Goal: Task Accomplishment & Management: Complete application form

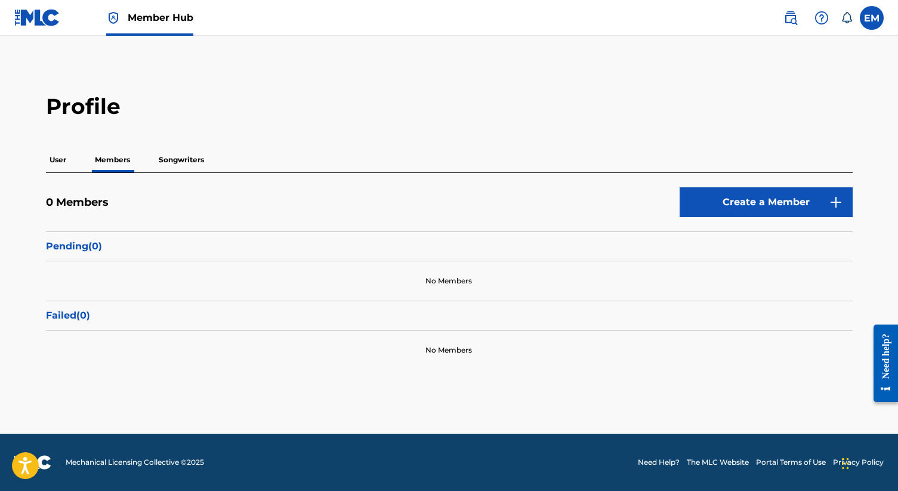
click at [59, 161] on p "User" at bounding box center [58, 159] width 24 height 25
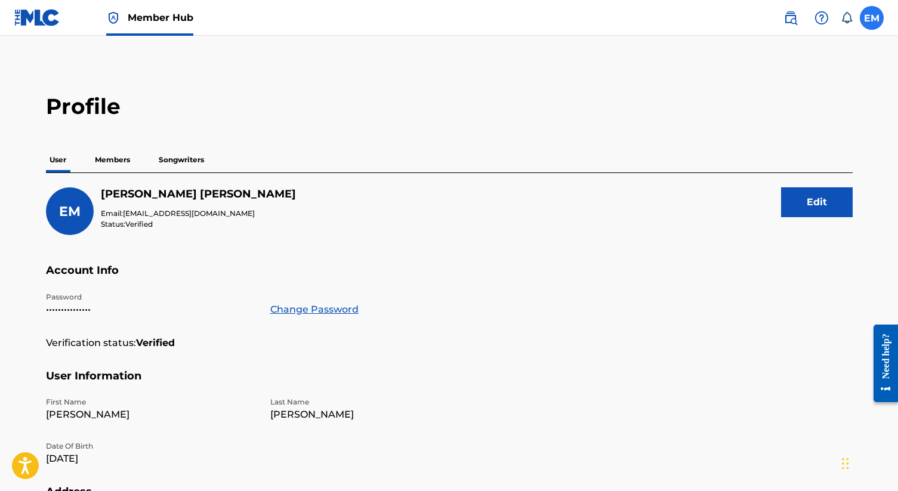
click at [869, 14] on label at bounding box center [872, 18] width 24 height 24
click at [871, 18] on input "EM Emilee Moore emileemooremusic@gmail.com Notification Preferences Profile Log…" at bounding box center [871, 18] width 0 height 0
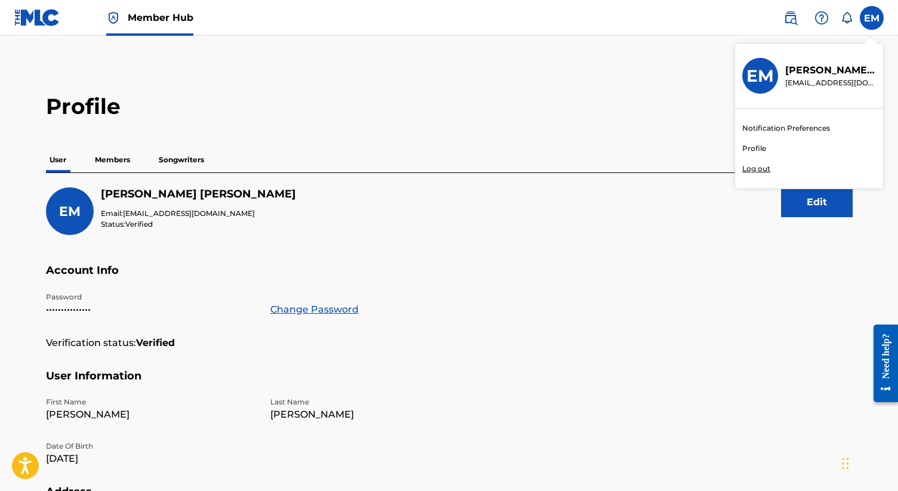
click at [552, 99] on h2 "Profile" at bounding box center [449, 106] width 806 height 27
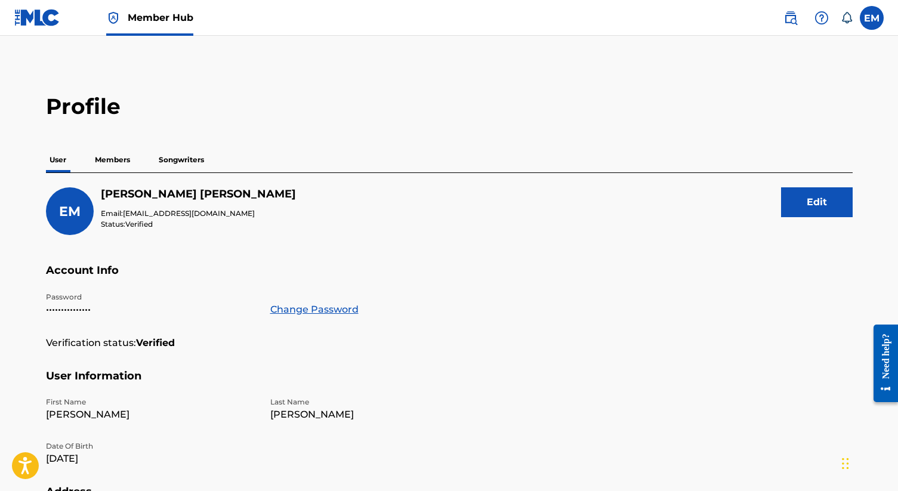
click at [193, 162] on p "Songwriters" at bounding box center [181, 159] width 52 height 25
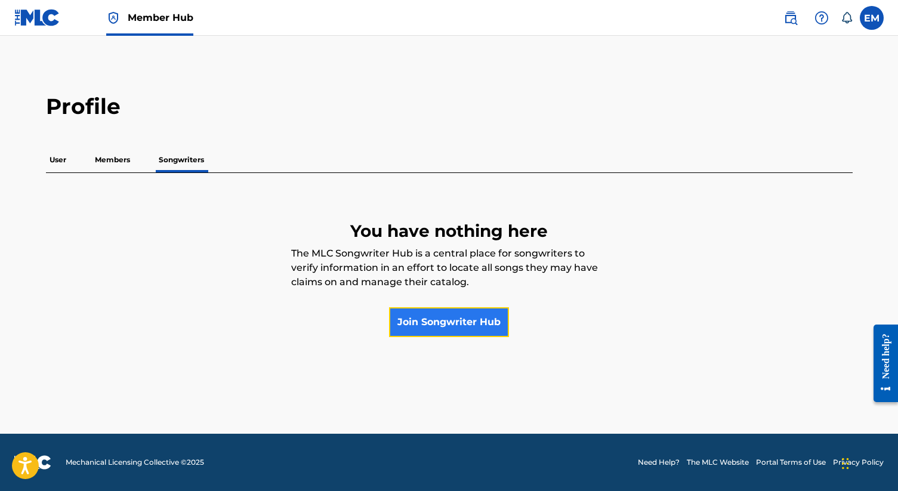
click at [422, 317] on link "Join Songwriter Hub" at bounding box center [449, 322] width 120 height 30
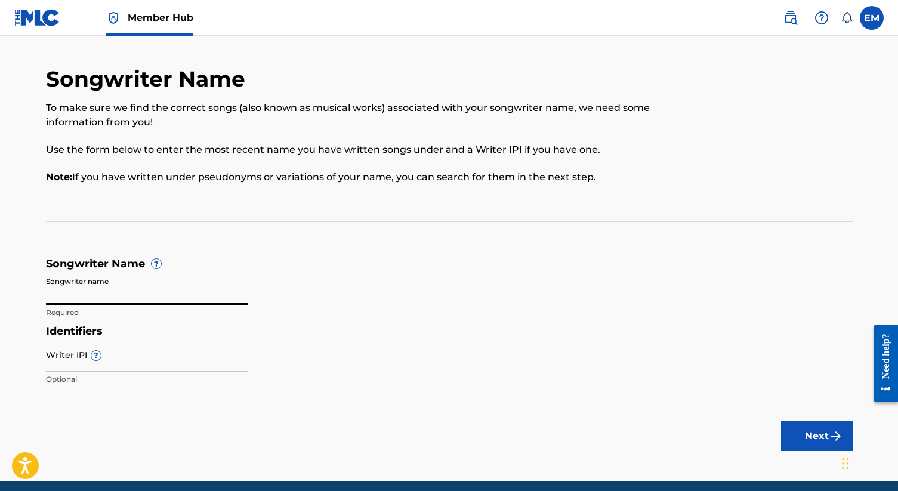
click at [97, 295] on input "Songwriter name" at bounding box center [147, 288] width 202 height 34
type input "[PERSON_NAME]"
click at [110, 395] on main "Songwriter Name To make sure we find the correct songs (also known as musical w…" at bounding box center [449, 258] width 898 height 445
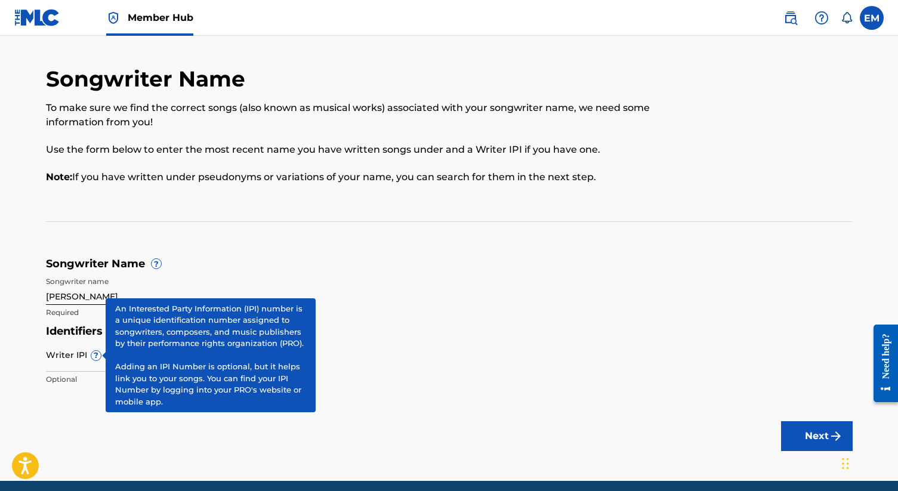
click at [95, 357] on span "?" at bounding box center [96, 356] width 10 height 10
click at [95, 357] on input "Writer IPI ?" at bounding box center [147, 355] width 202 height 34
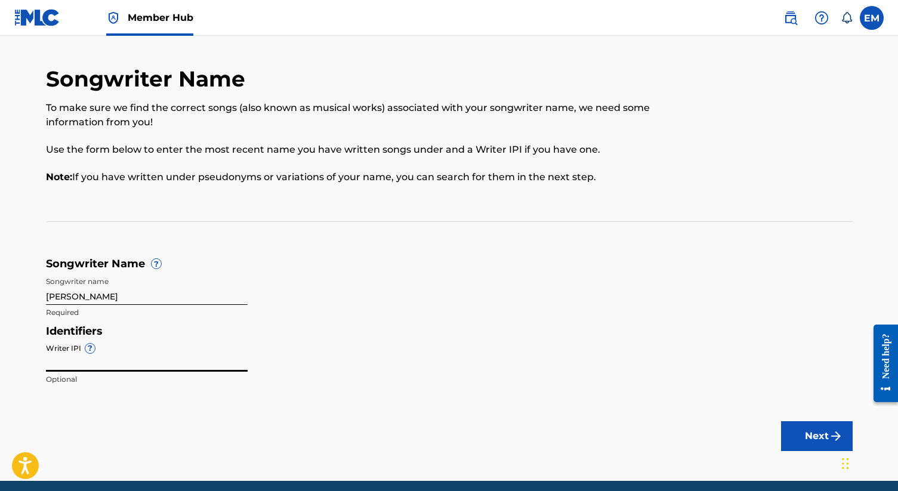
paste input "366390539"
type input "366390539"
click at [816, 434] on button "Next" at bounding box center [817, 436] width 72 height 30
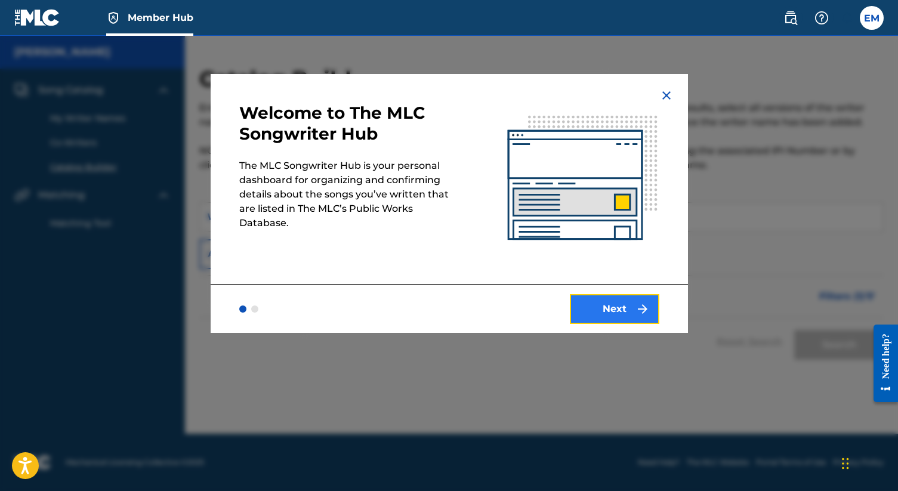
click at [635, 313] on img "submit" at bounding box center [642, 309] width 14 height 14
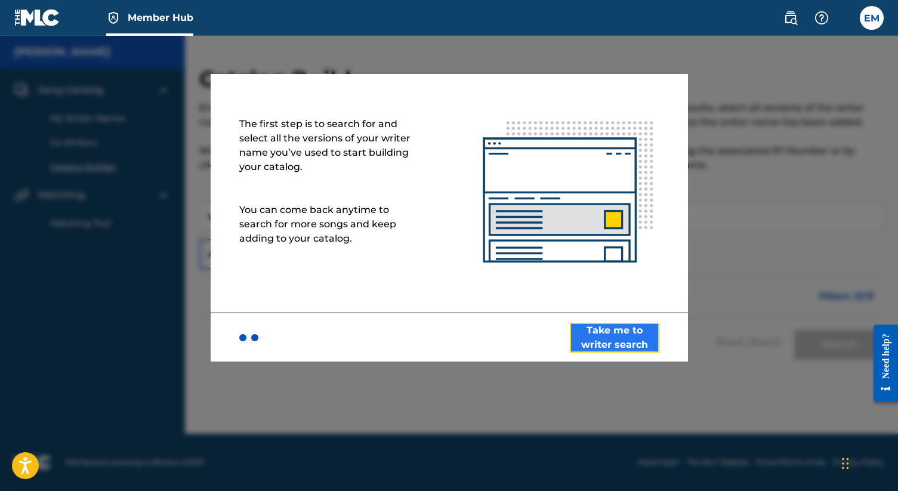
click at [614, 340] on button "Take me to writer search" at bounding box center [614, 338] width 89 height 30
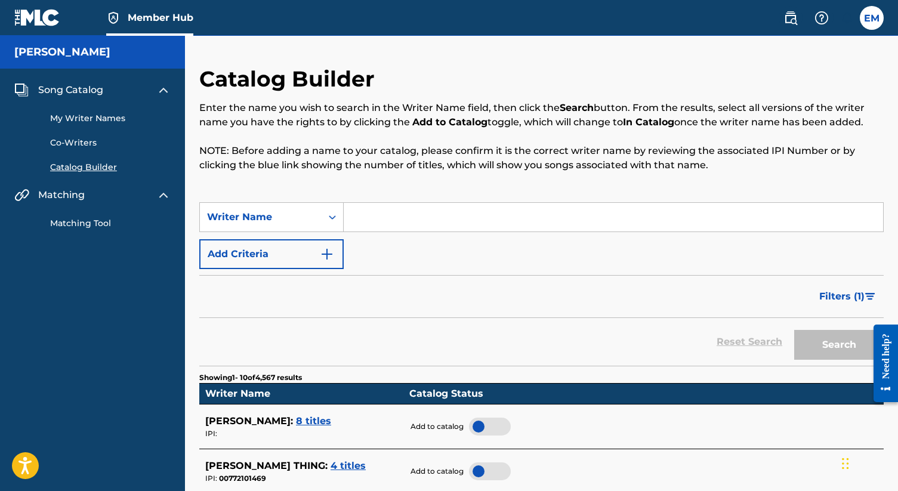
click at [410, 221] on input "Search Form" at bounding box center [613, 217] width 539 height 29
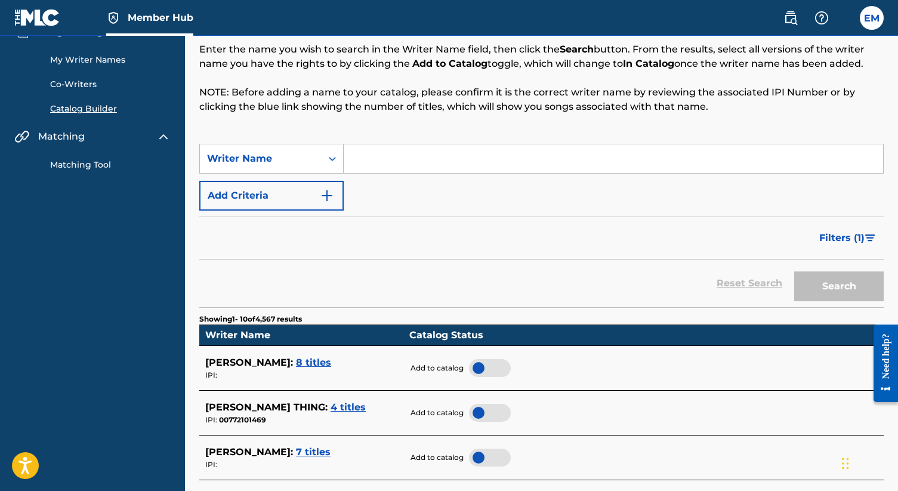
scroll to position [51, 0]
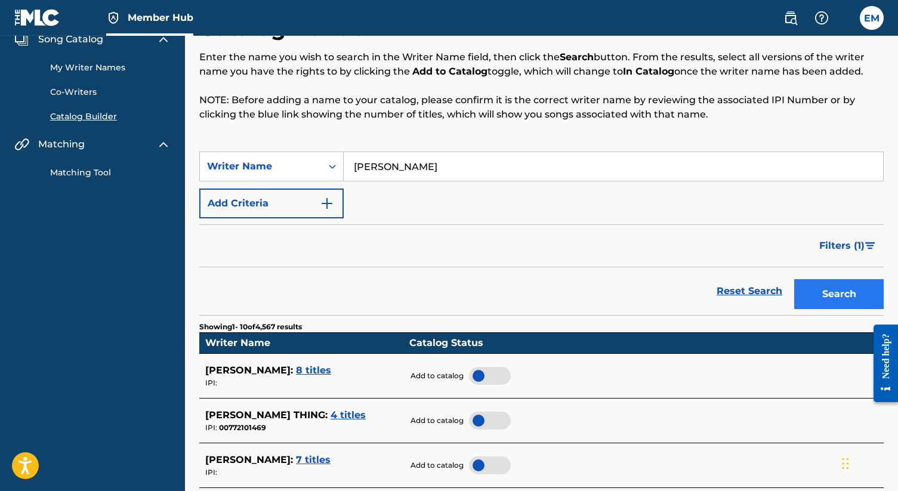
type input "[PERSON_NAME]"
click at [842, 289] on button "Search" at bounding box center [838, 294] width 89 height 30
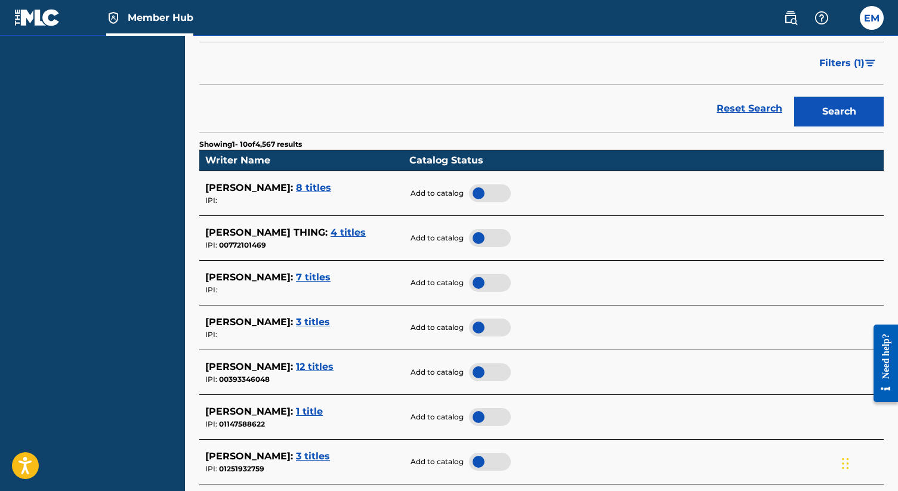
scroll to position [242, 0]
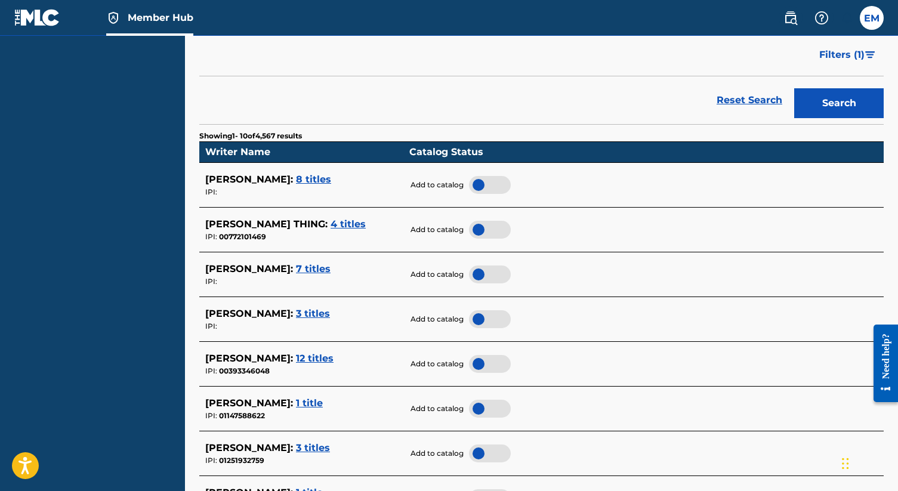
click at [304, 266] on span "7 titles" at bounding box center [313, 268] width 35 height 11
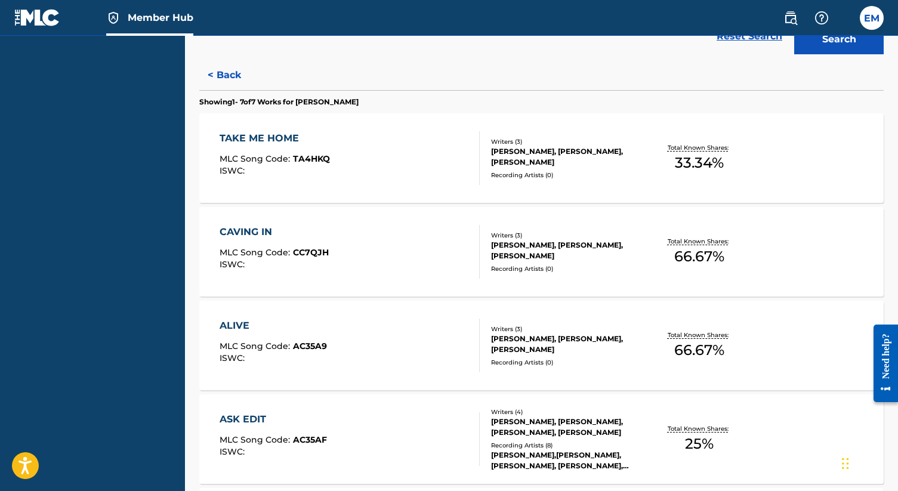
scroll to position [311, 0]
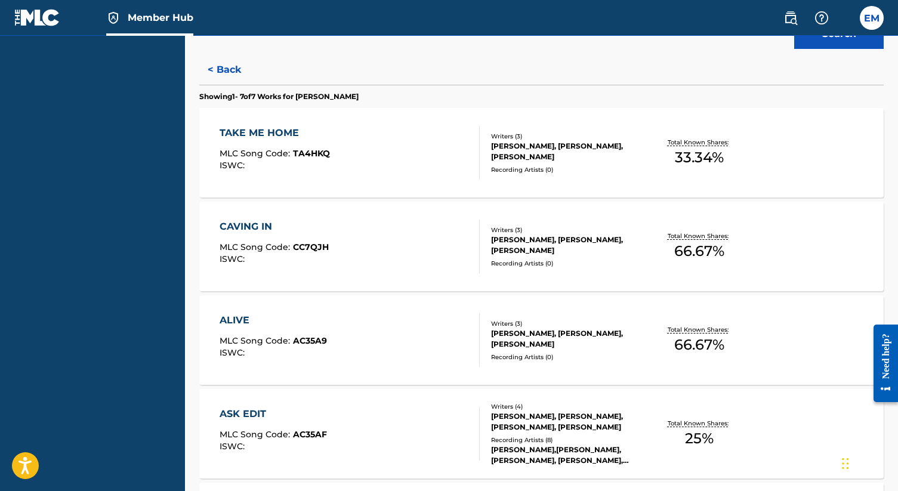
click at [267, 134] on div "TAKE ME HOME" at bounding box center [275, 133] width 110 height 14
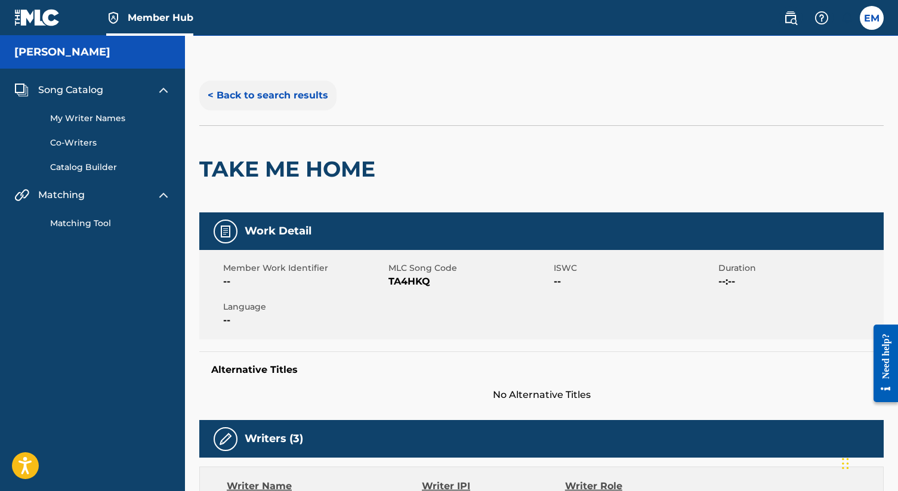
click at [242, 93] on button "< Back to search results" at bounding box center [267, 96] width 137 height 30
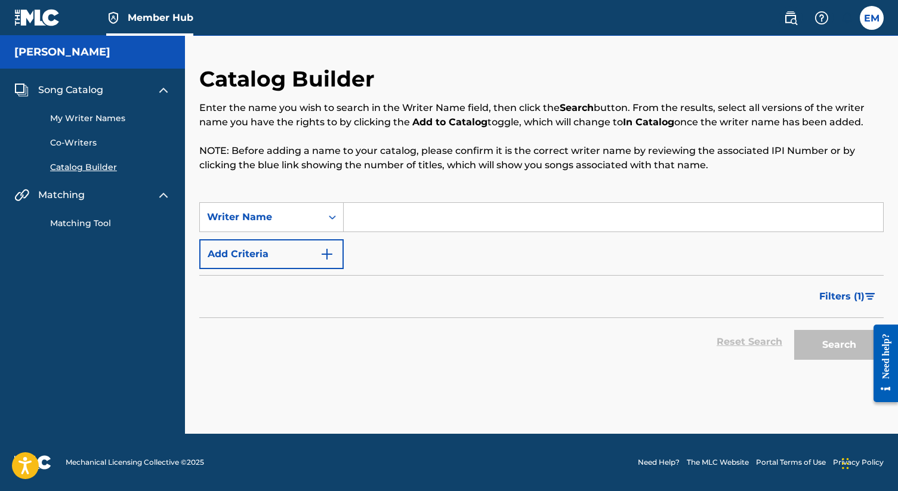
click at [378, 211] on input "Search Form" at bounding box center [613, 217] width 539 height 29
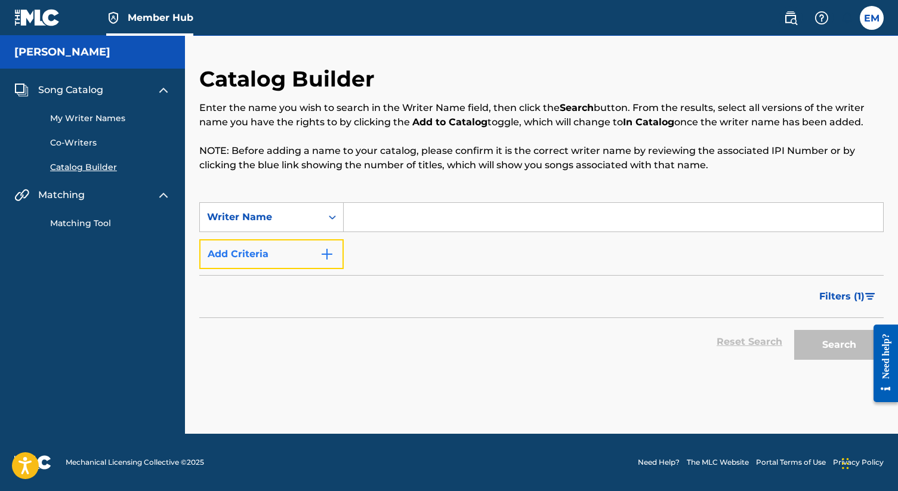
click at [307, 254] on button "Add Criteria" at bounding box center [271, 254] width 144 height 30
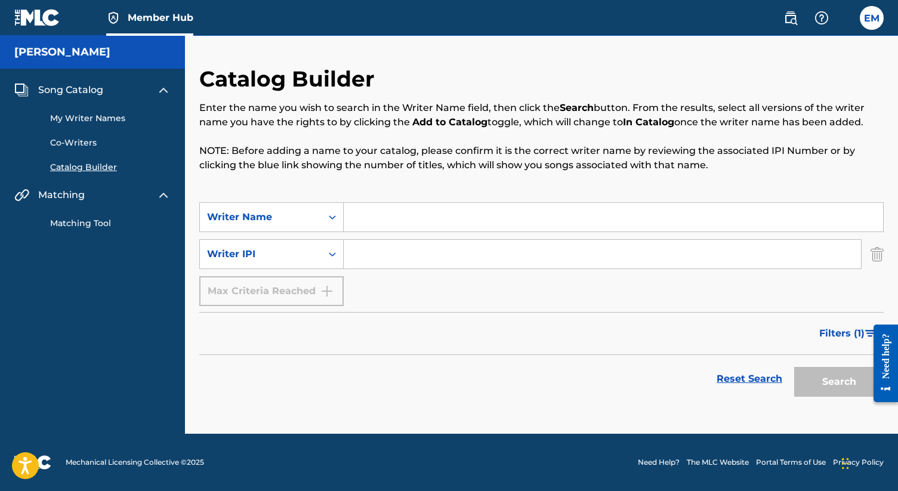
click at [382, 217] on input "Search Form" at bounding box center [613, 217] width 539 height 29
type input "[PERSON_NAME]"
click at [370, 258] on input "Search Form" at bounding box center [602, 254] width 517 height 29
paste input "366390539"
type input "366390539"
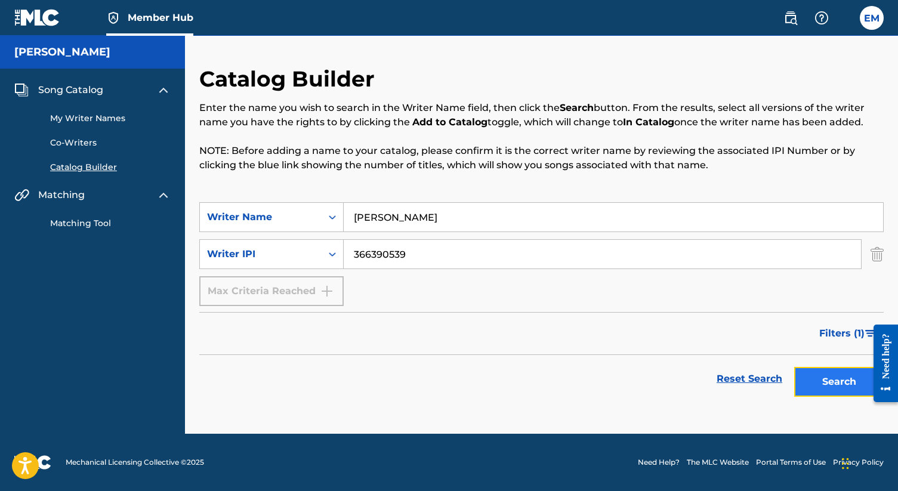
click at [838, 381] on button "Search" at bounding box center [838, 382] width 89 height 30
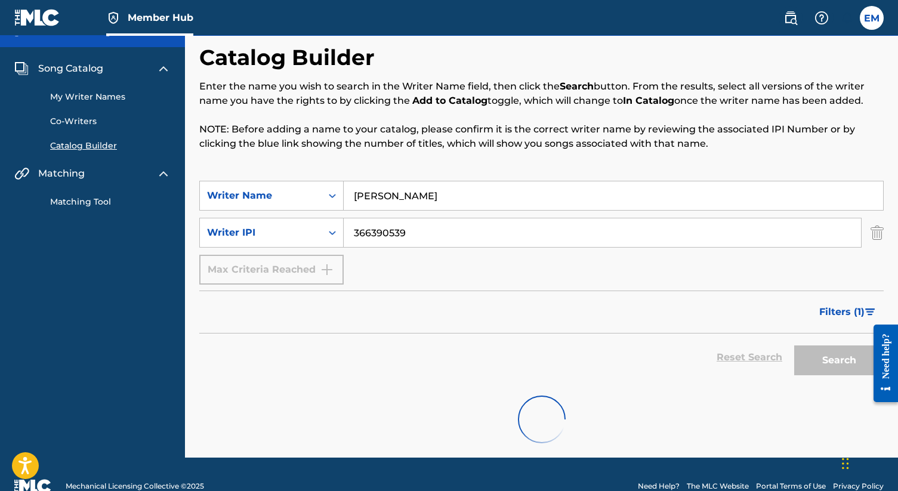
scroll to position [45, 0]
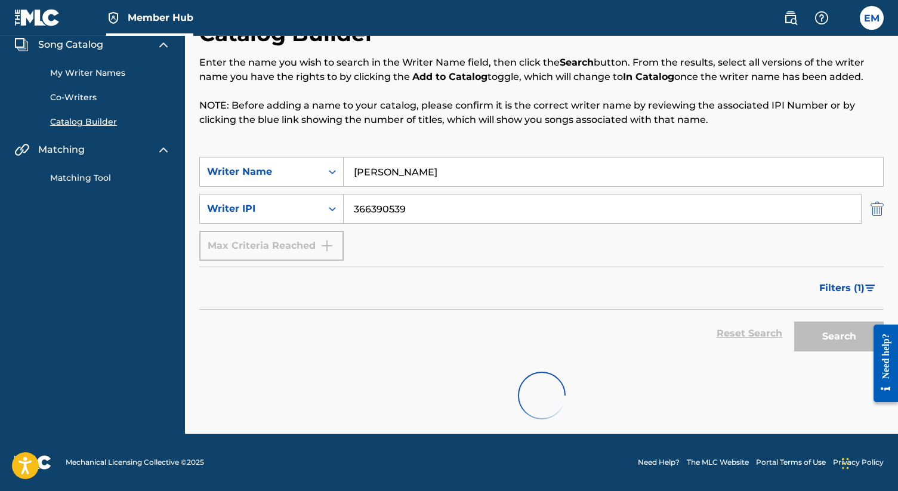
click at [883, 209] on img "Search Form" at bounding box center [876, 209] width 13 height 30
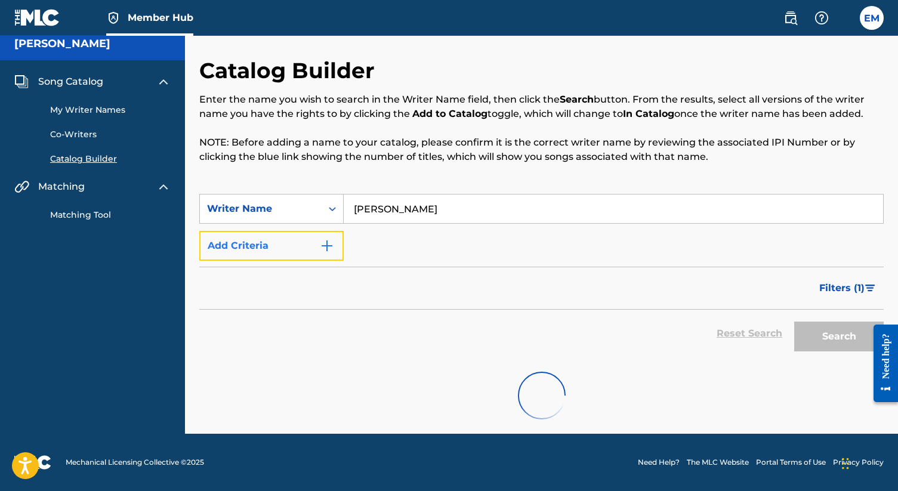
click at [331, 245] on img "Search Form" at bounding box center [327, 246] width 14 height 14
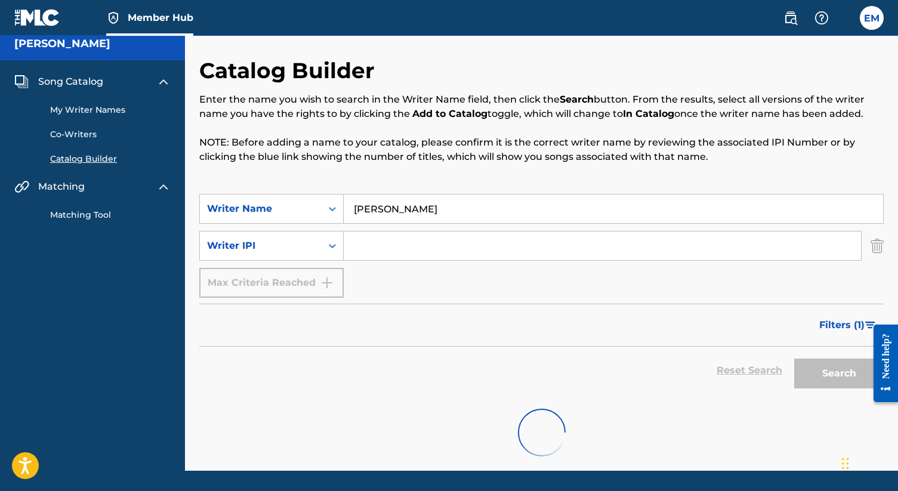
click at [400, 256] on input "Search Form" at bounding box center [602, 245] width 517 height 29
paste input "366390539"
type input "366390539"
click at [731, 302] on form "SearchWithCriteria25b21ef8-c0a0-4f9a-85b6-8d166c96cee6 Writer Name Emilee Moore…" at bounding box center [541, 294] width 684 height 200
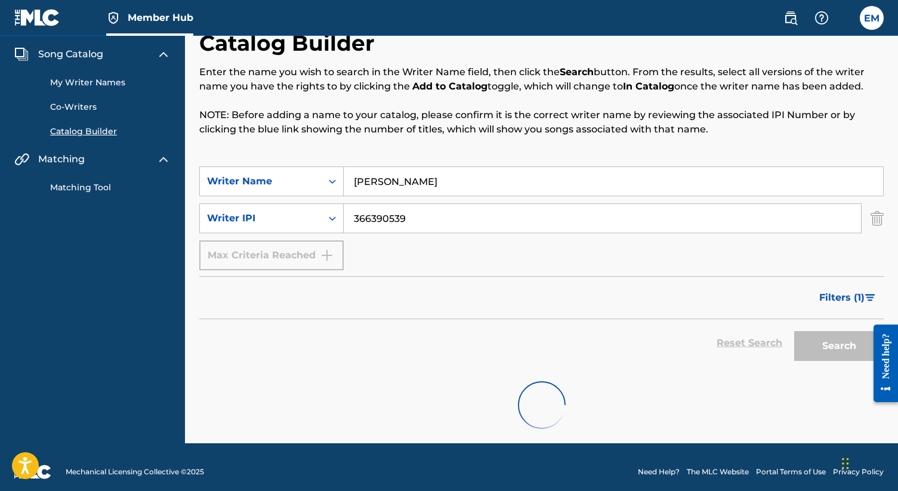
scroll to position [42, 0]
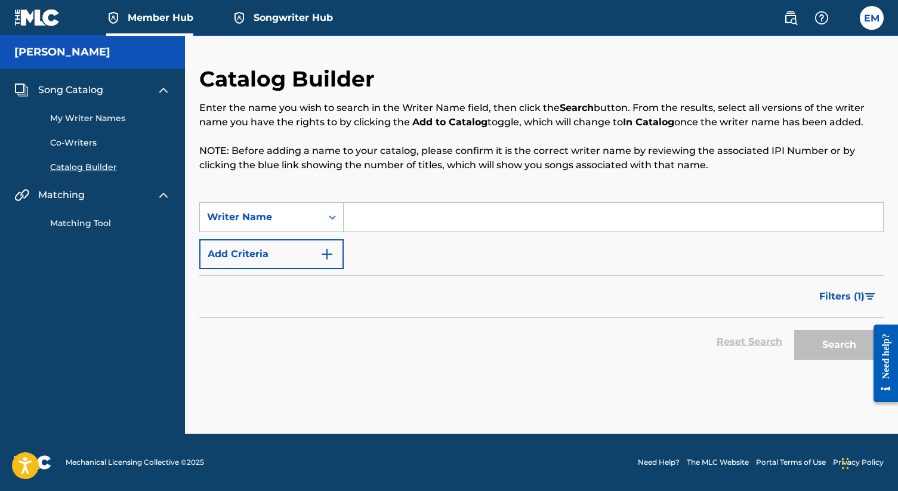
click at [376, 220] on input "Search Form" at bounding box center [613, 217] width 539 height 29
type input "[PERSON_NAME]"
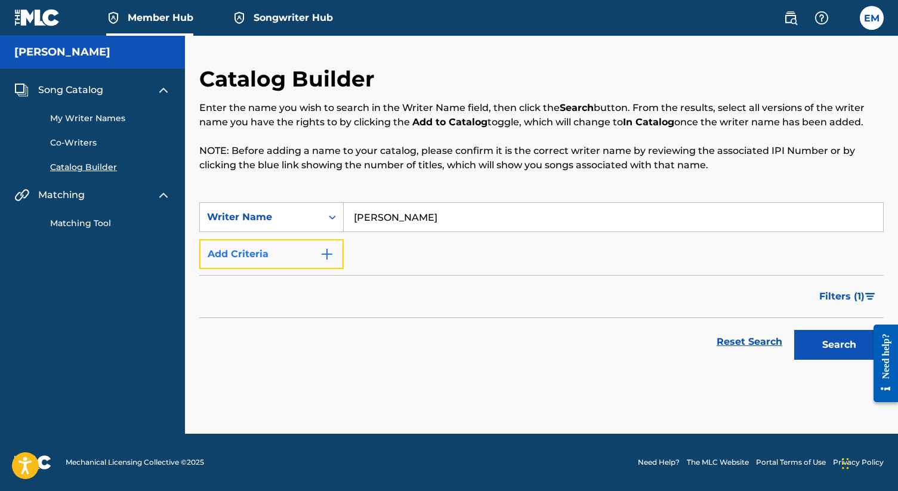
click at [324, 256] on img "Search Form" at bounding box center [327, 254] width 14 height 14
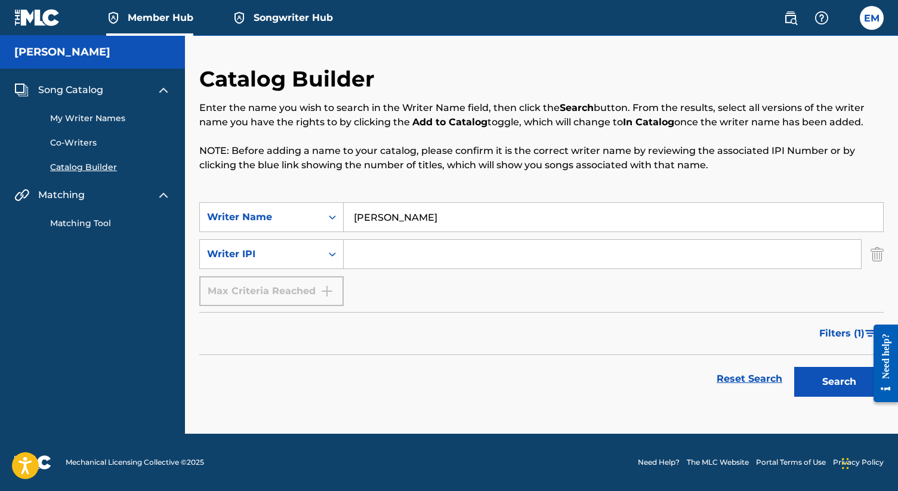
click at [382, 253] on input "Search Form" at bounding box center [602, 254] width 517 height 29
paste input "366390539"
type input "366390539"
click at [821, 379] on button "Search" at bounding box center [838, 382] width 89 height 30
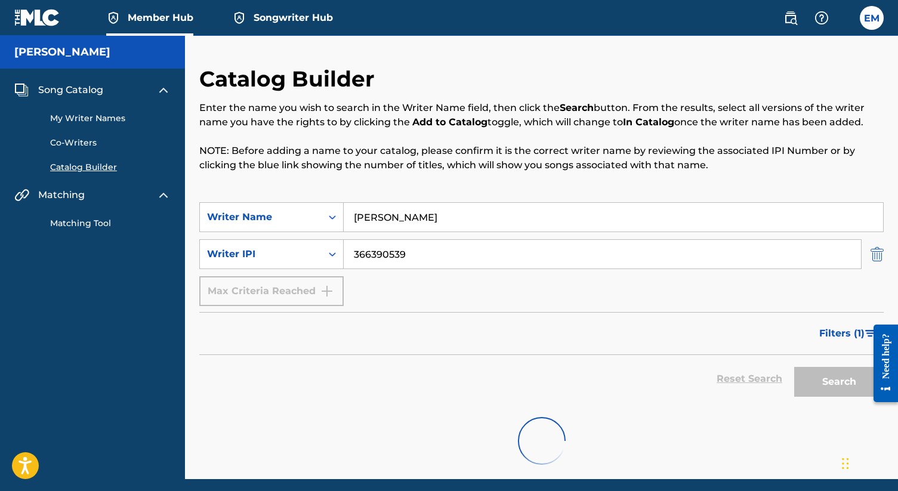
click at [879, 256] on img "Search Form" at bounding box center [876, 254] width 13 height 30
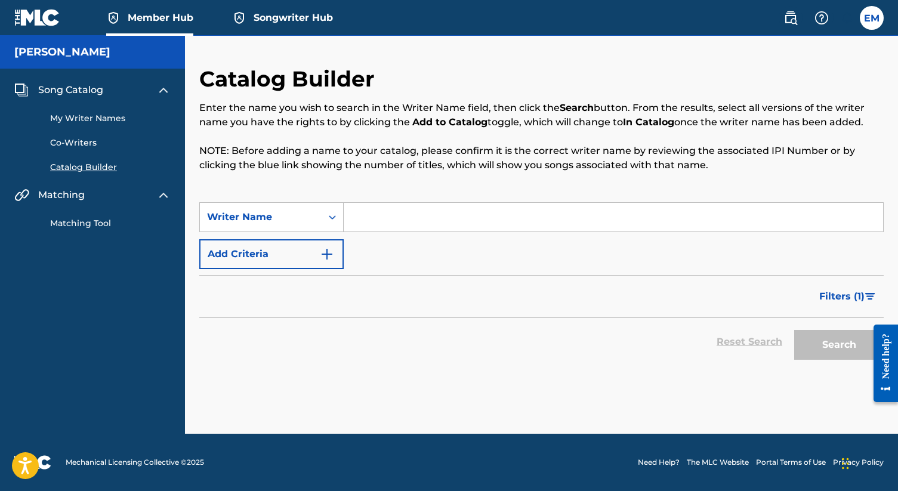
click at [424, 231] on div "Search Form" at bounding box center [614, 217] width 540 height 30
click at [425, 225] on input "Search Form" at bounding box center [613, 217] width 539 height 29
type input "[PERSON_NAME]"
click at [805, 344] on button "Search" at bounding box center [838, 345] width 89 height 30
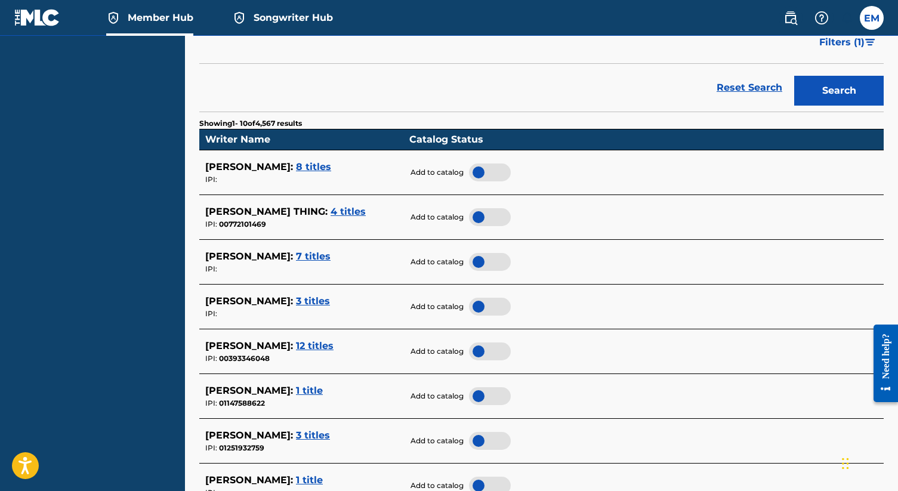
scroll to position [254, 0]
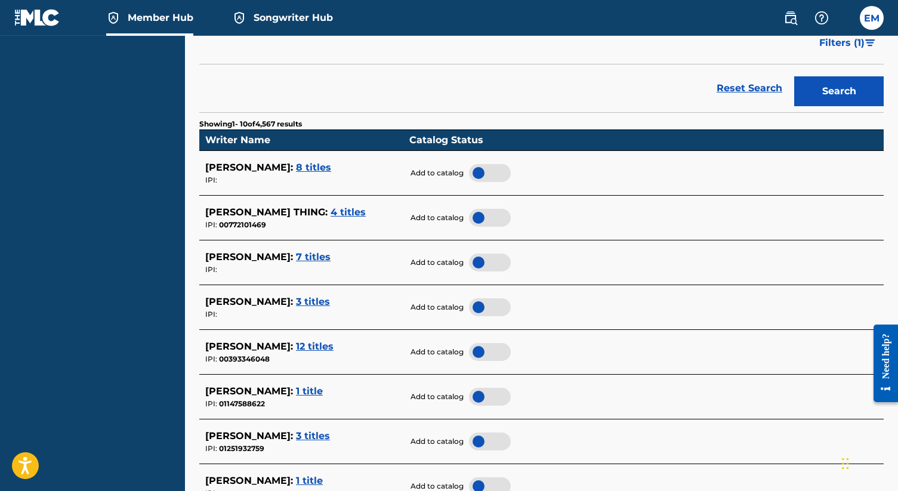
click at [305, 258] on span "7 titles" at bounding box center [313, 256] width 35 height 11
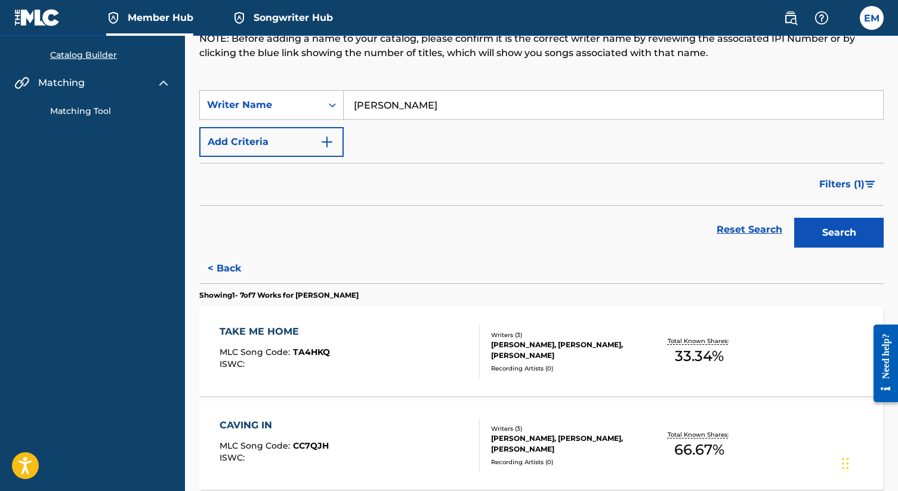
scroll to position [92, 0]
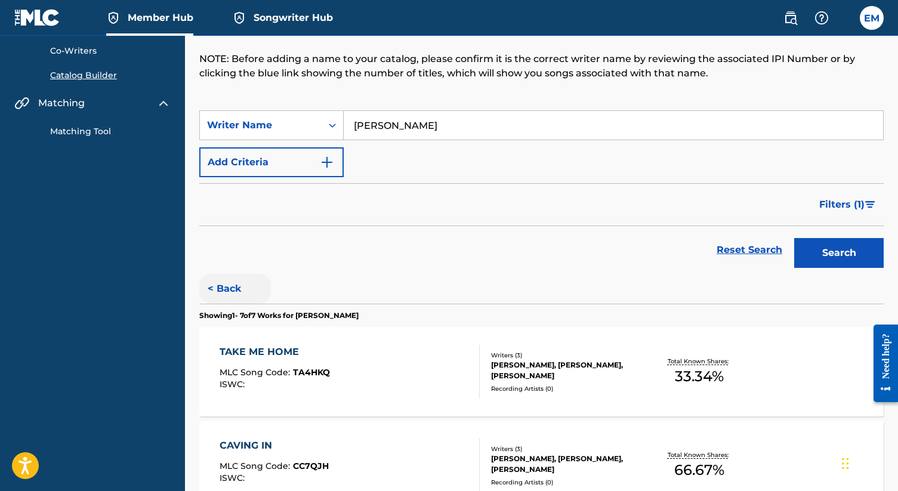
click at [234, 287] on button "< Back" at bounding box center [235, 289] width 72 height 30
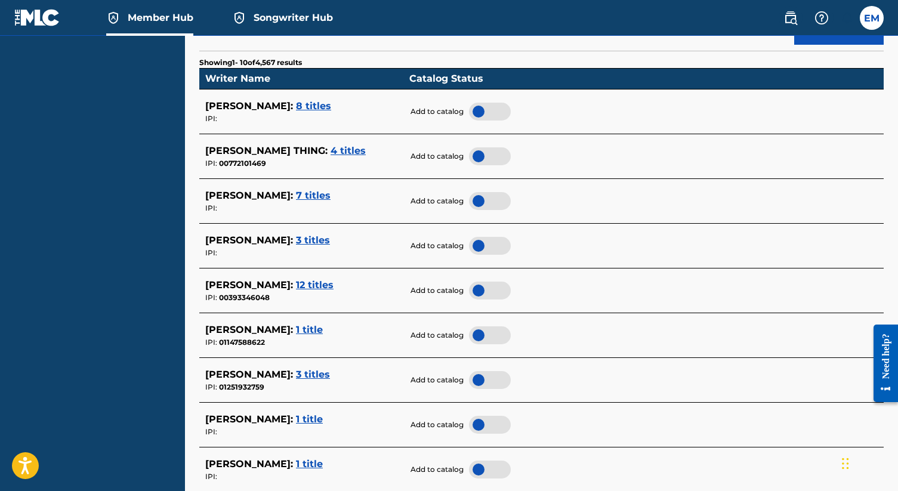
scroll to position [329, 0]
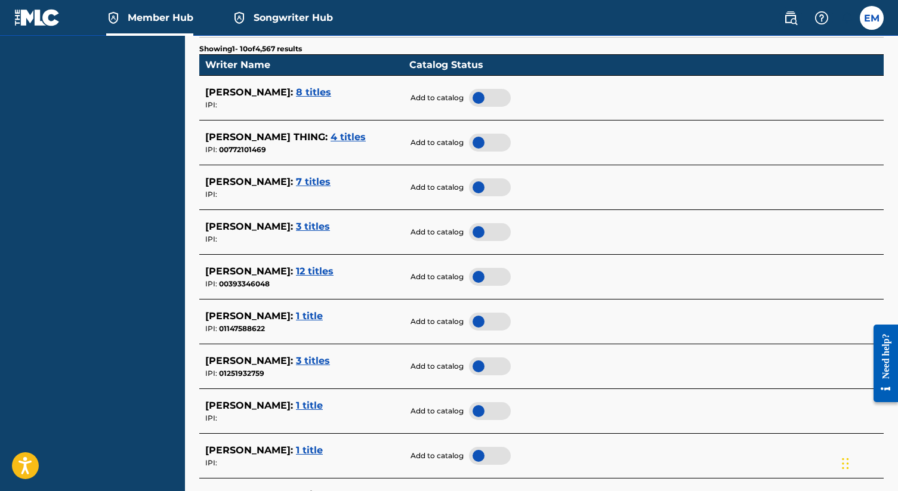
click at [494, 186] on div at bounding box center [490, 187] width 42 height 18
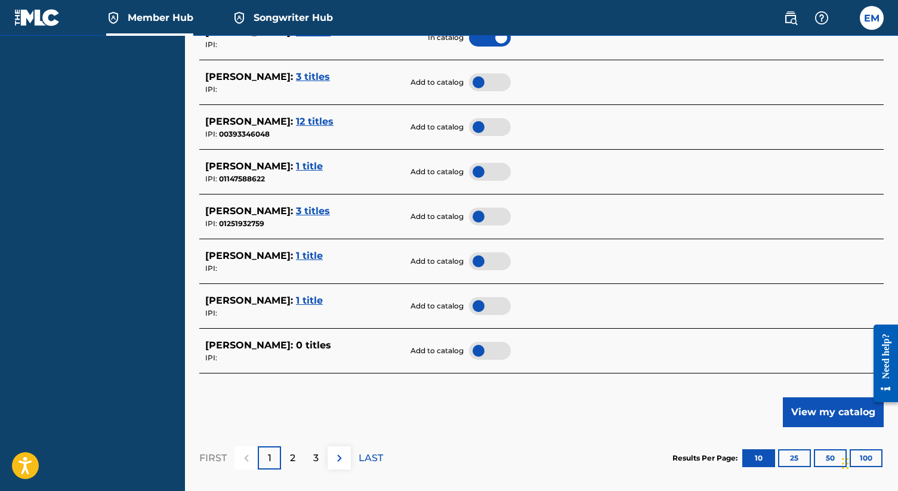
click at [304, 256] on span "1 title" at bounding box center [309, 255] width 27 height 11
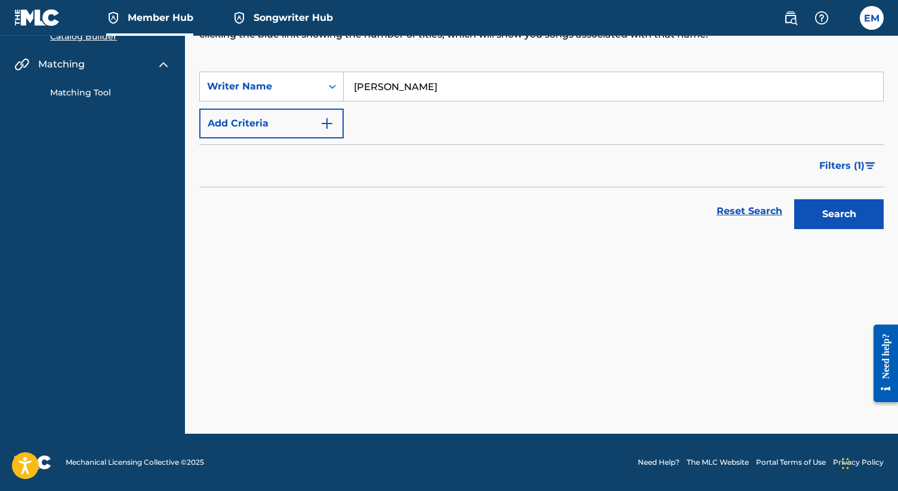
scroll to position [131, 0]
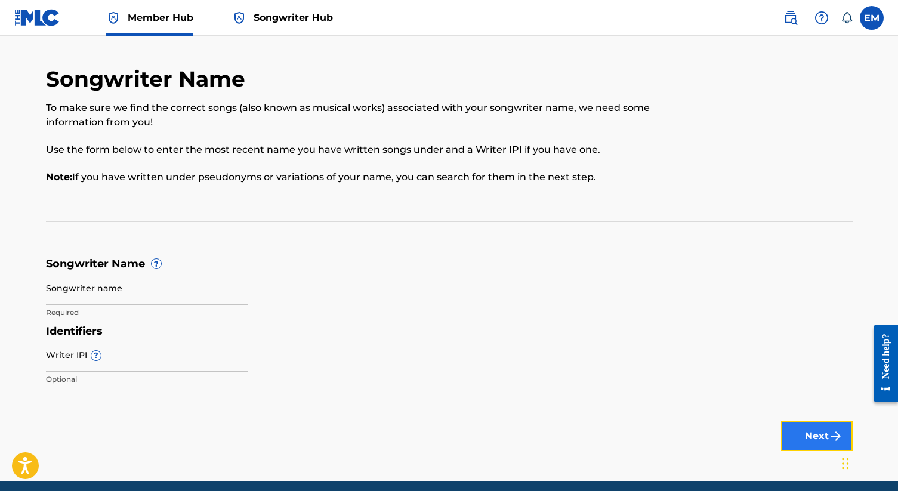
click at [801, 429] on button "Next" at bounding box center [817, 436] width 72 height 30
click at [296, 16] on span "Songwriter Hub" at bounding box center [293, 18] width 79 height 14
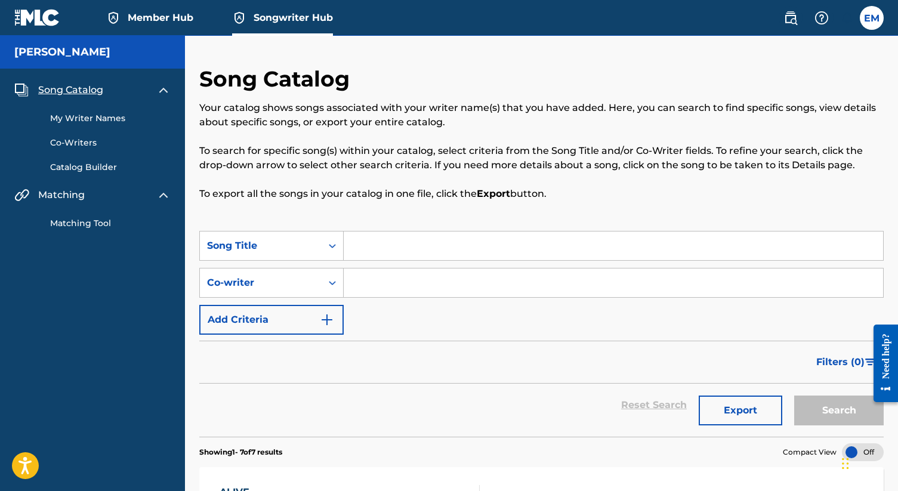
click at [422, 249] on input "Search Form" at bounding box center [613, 245] width 539 height 29
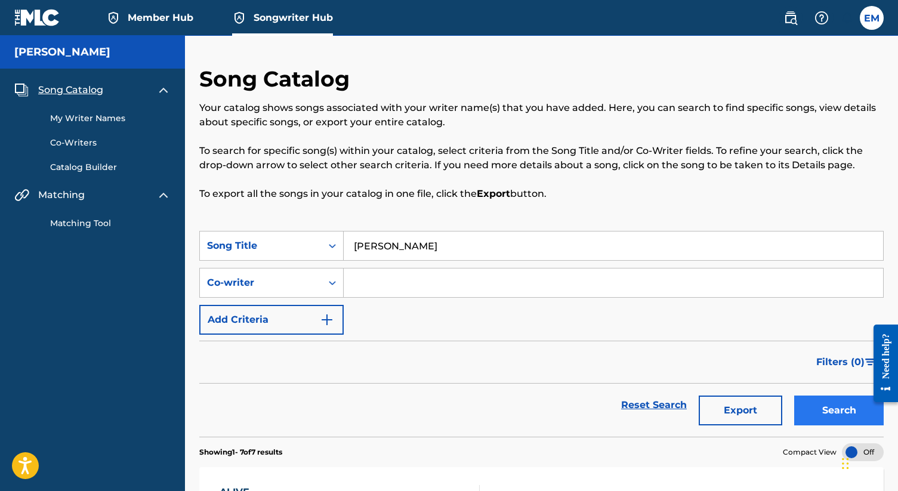
type input "[PERSON_NAME]"
click at [818, 409] on button "Search" at bounding box center [838, 410] width 89 height 30
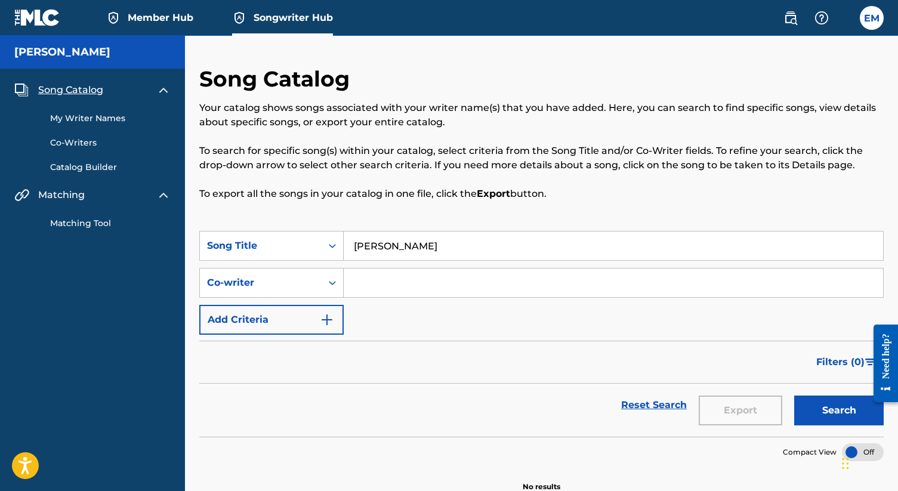
click at [74, 90] on span "Song Catalog" at bounding box center [70, 90] width 65 height 14
click at [82, 218] on link "Matching Tool" at bounding box center [110, 223] width 120 height 13
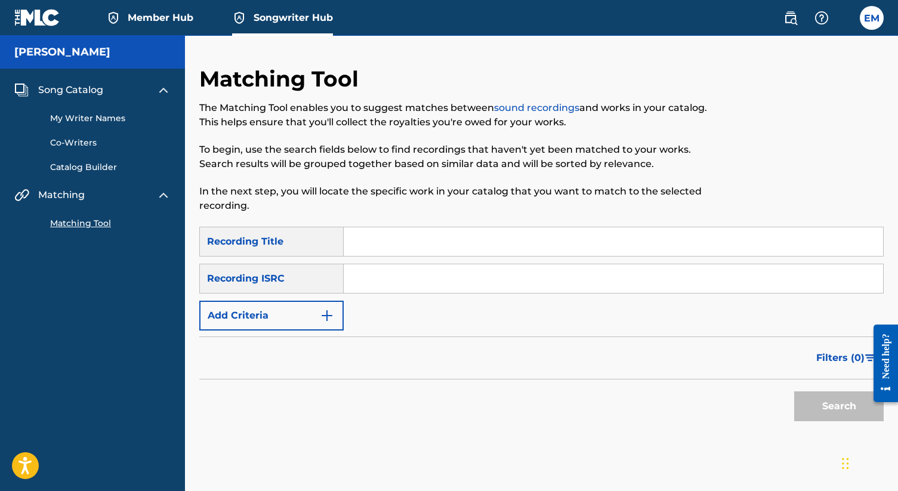
click at [401, 242] on input "Search Form" at bounding box center [613, 241] width 539 height 29
type input "[PERSON_NAME]"
click at [815, 408] on button "Search" at bounding box center [838, 406] width 89 height 30
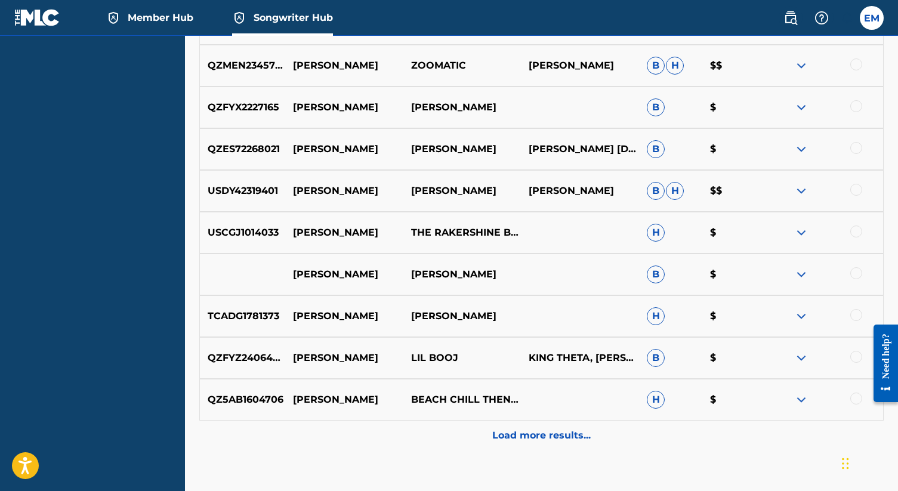
scroll to position [547, 0]
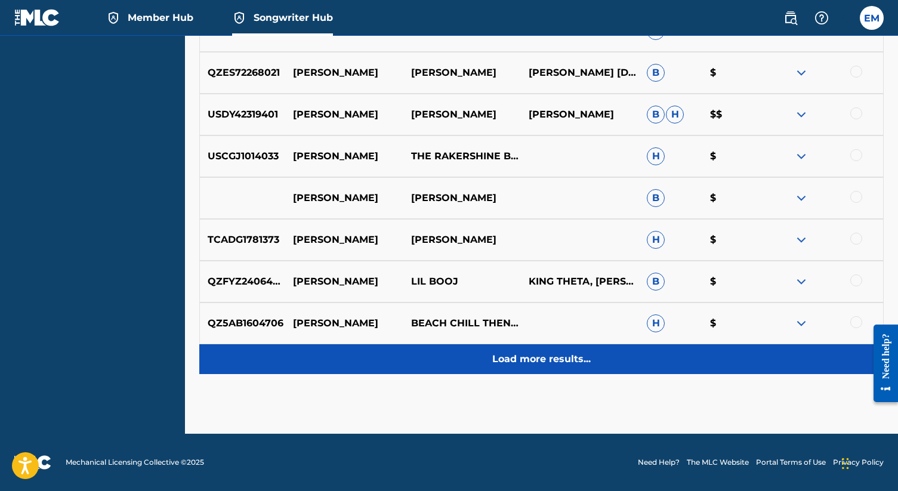
click at [547, 354] on p "Load more results..." at bounding box center [541, 359] width 98 height 14
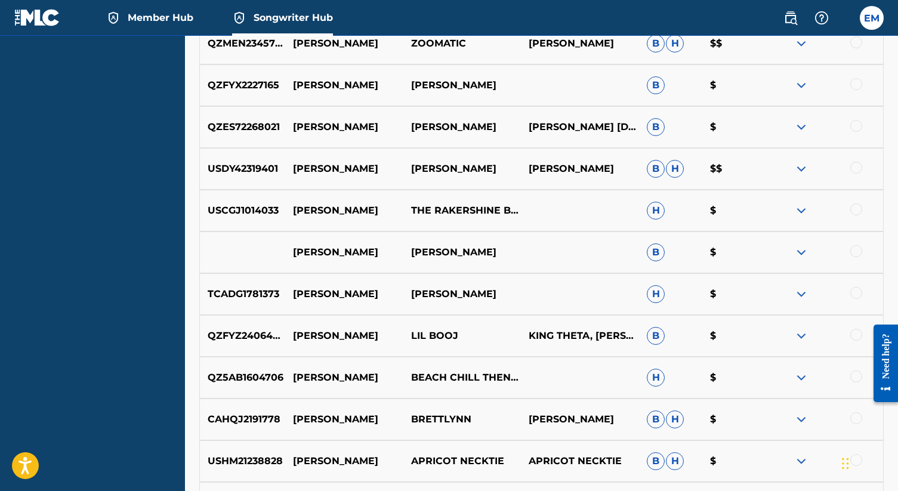
scroll to position [0, 0]
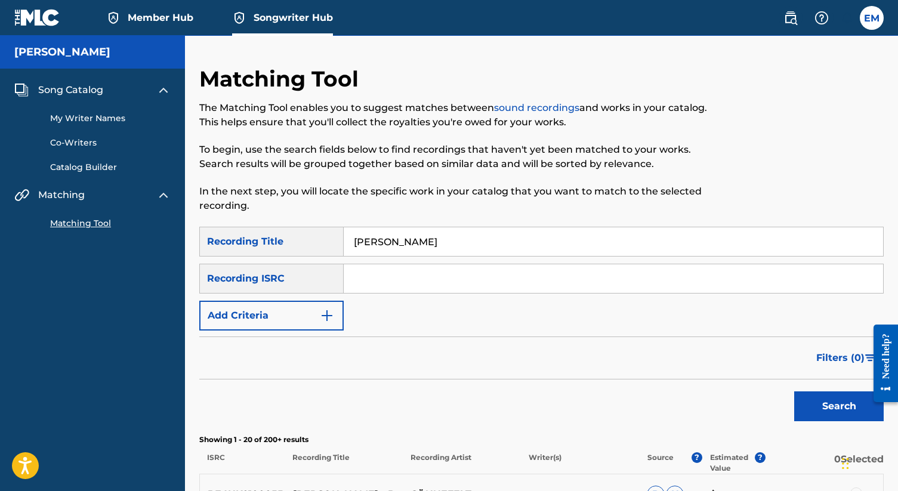
click at [85, 85] on span "Song Catalog" at bounding box center [70, 90] width 65 height 14
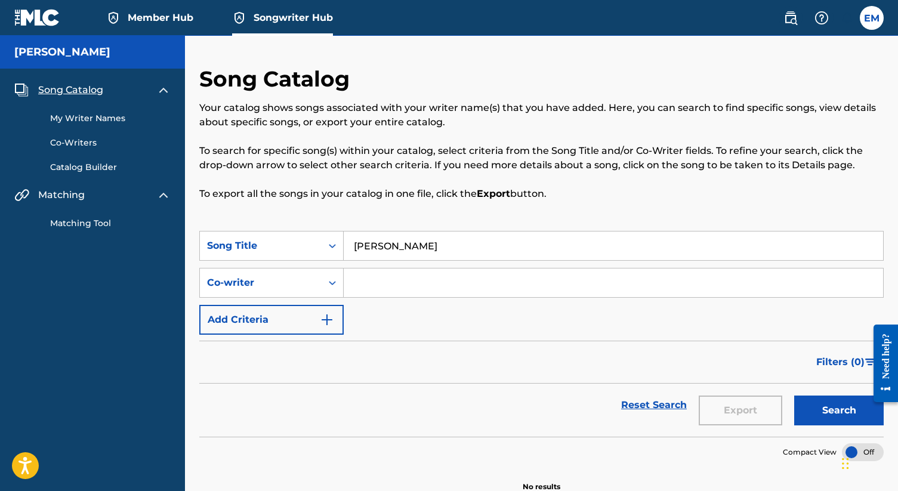
click at [481, 248] on input "[PERSON_NAME]" at bounding box center [613, 245] width 539 height 29
click at [821, 406] on button "Search" at bounding box center [838, 410] width 89 height 30
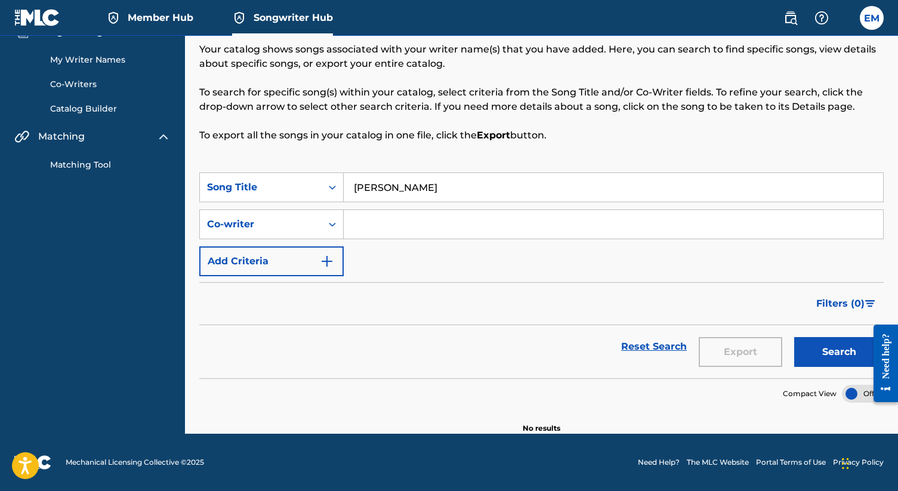
click at [640, 282] on form "SearchWithCriteria1bf48d56-24b6-4eb3-8637-ef1cd189a5f5 Song Title Emilee Moore …" at bounding box center [541, 275] width 684 height 206
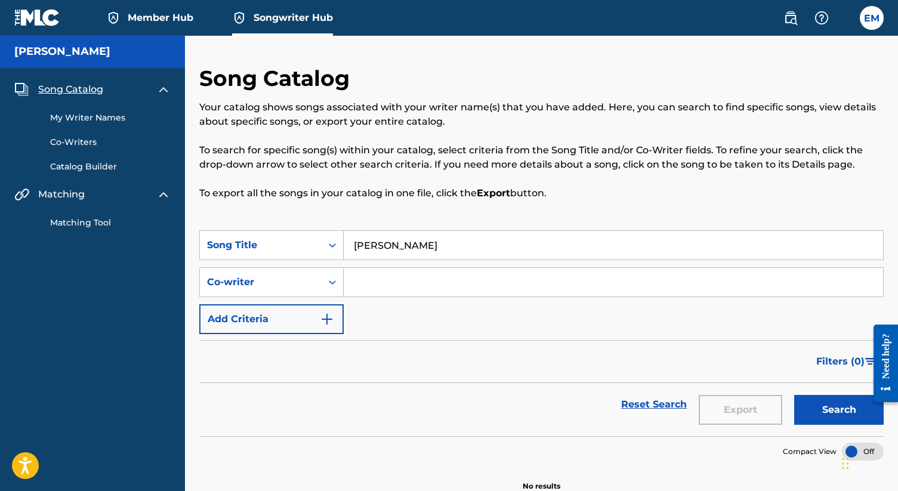
scroll to position [0, 0]
click at [164, 90] on img at bounding box center [163, 90] width 14 height 14
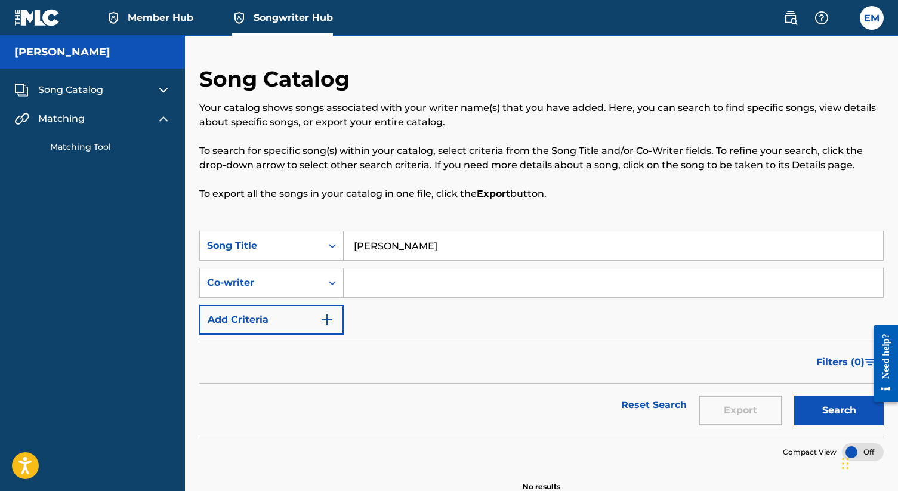
click at [163, 122] on img at bounding box center [163, 119] width 14 height 14
click at [171, 16] on span "Member Hub" at bounding box center [161, 18] width 66 height 14
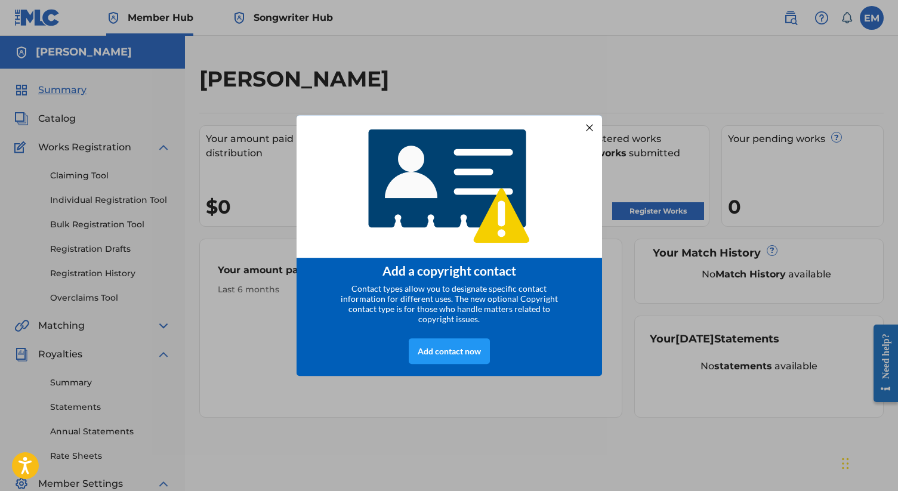
click at [590, 125] on div at bounding box center [589, 127] width 16 height 16
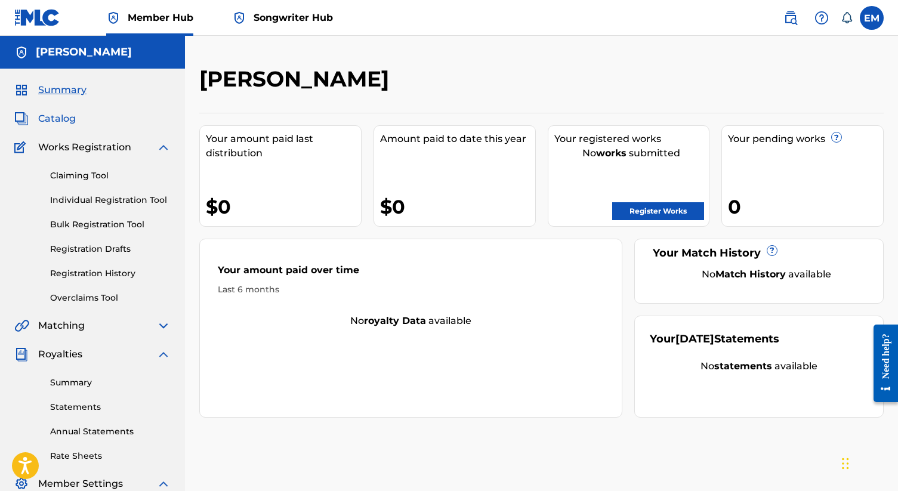
click at [58, 120] on span "Catalog" at bounding box center [57, 119] width 38 height 14
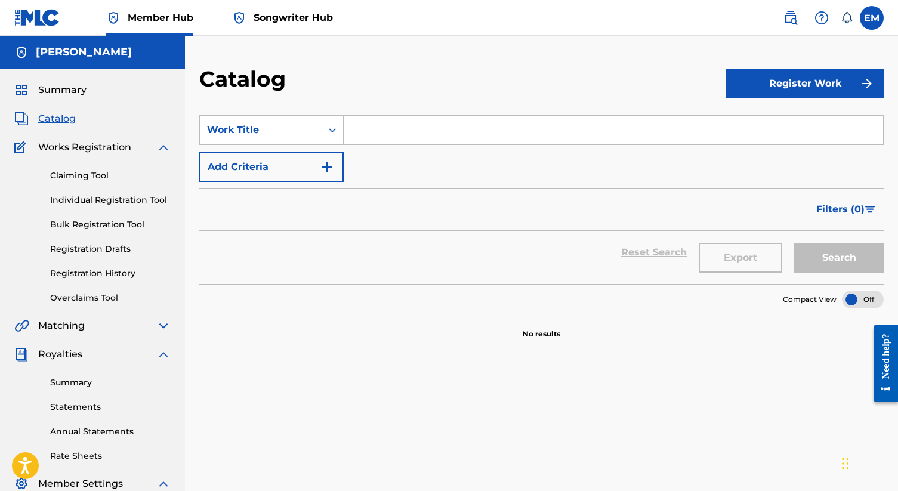
click at [433, 138] on input "Search Form" at bounding box center [613, 130] width 539 height 29
type input "E"
click at [414, 99] on div "Catalog" at bounding box center [462, 83] width 527 height 35
click at [276, 19] on span "Songwriter Hub" at bounding box center [293, 18] width 79 height 14
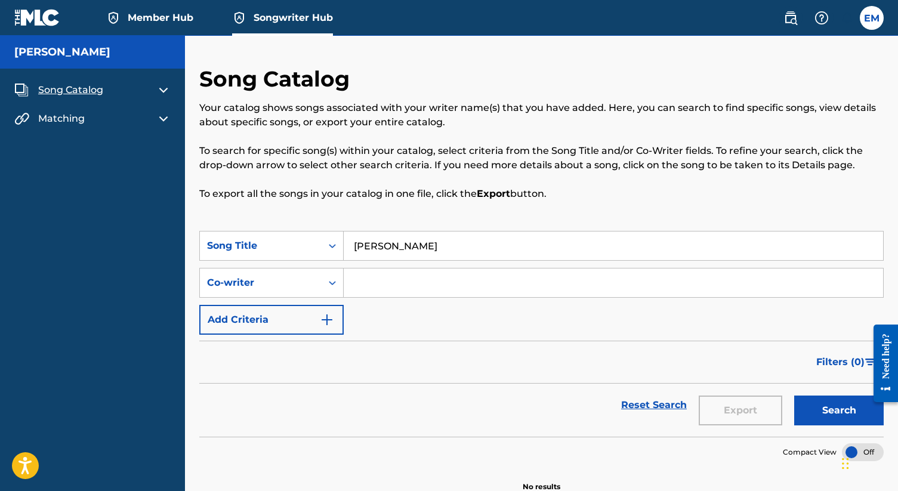
click at [101, 123] on div "Matching" at bounding box center [92, 119] width 156 height 14
click at [162, 121] on img at bounding box center [163, 119] width 14 height 14
click at [103, 145] on link "Matching Tool" at bounding box center [110, 147] width 120 height 13
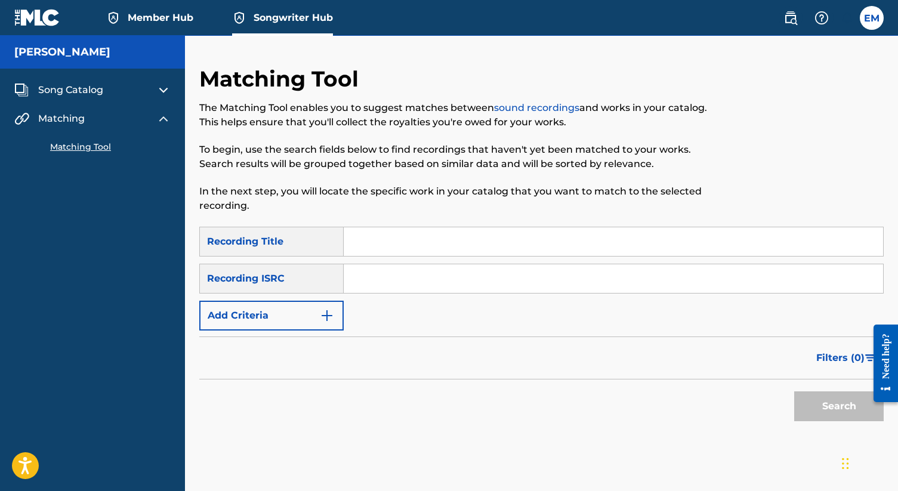
click at [860, 23] on div "EM EM Emilee Moore emileemooremusic@gmail.com Notification Preferences Profile …" at bounding box center [827, 18] width 112 height 24
click at [867, 23] on label at bounding box center [872, 18] width 24 height 24
click at [871, 18] on input "EM Emilee Moore emileemooremusic@gmail.com Notification Preferences Profile Log…" at bounding box center [871, 18] width 0 height 0
click at [494, 100] on div "Matching Tool The Matching Tool enables you to suggest matches between sound re…" at bounding box center [462, 146] width 527 height 161
click at [400, 230] on input "Search Form" at bounding box center [613, 241] width 539 height 29
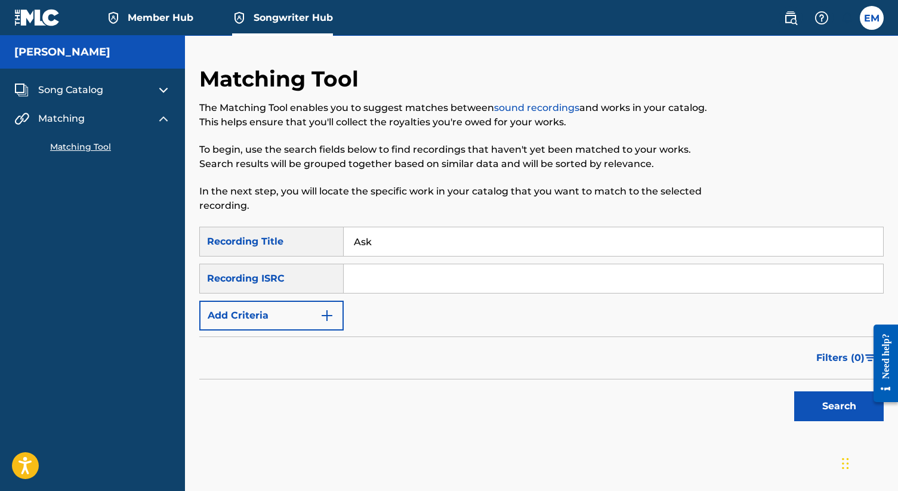
type input "Ask"
click at [388, 286] on input "Search Form" at bounding box center [613, 278] width 539 height 29
paste input "QZ93L2061678"
type input "QZ93L2061678"
click at [841, 406] on button "Search" at bounding box center [838, 406] width 89 height 30
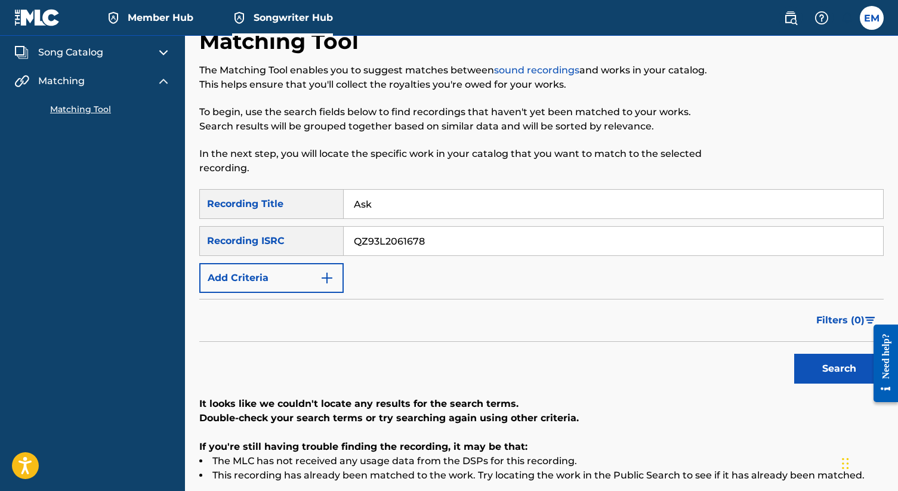
scroll to position [13, 0]
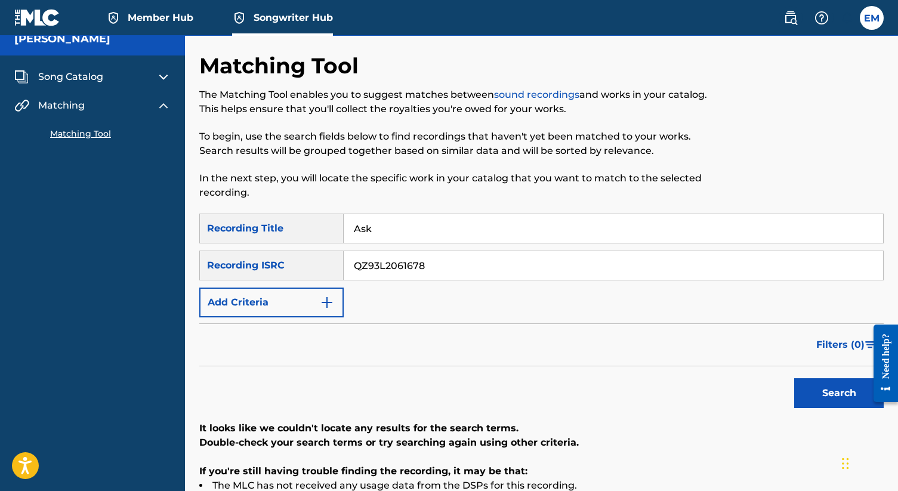
click at [379, 230] on input "Ask" at bounding box center [613, 228] width 539 height 29
type input "A"
type input "I Need Some Air"
drag, startPoint x: 456, startPoint y: 262, endPoint x: 294, endPoint y: 262, distance: 162.2
click at [294, 262] on div "SearchWithCriteria96a005f2-4859-4604-8230-c56b760a5298 Recording ISRC QZ93L2061…" at bounding box center [541, 266] width 684 height 30
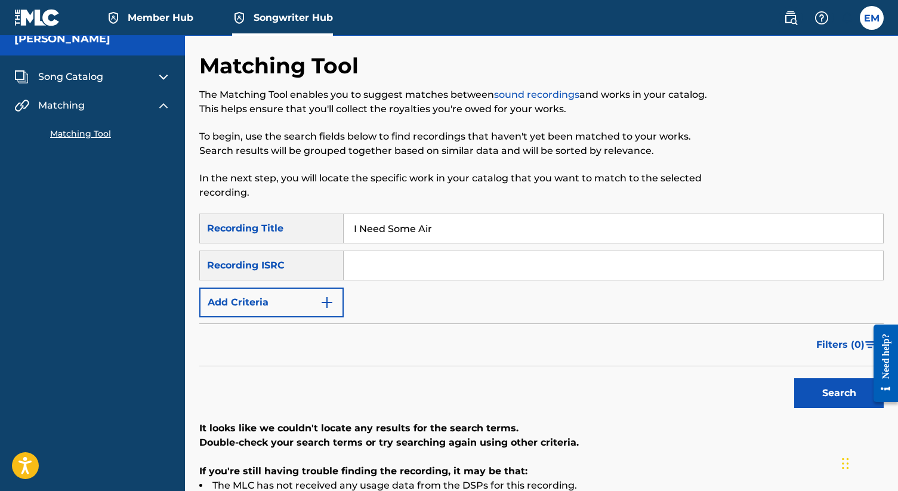
paste input "QZ93L2104255"
type input "QZ93L2104255"
click at [808, 383] on button "Search" at bounding box center [838, 393] width 89 height 30
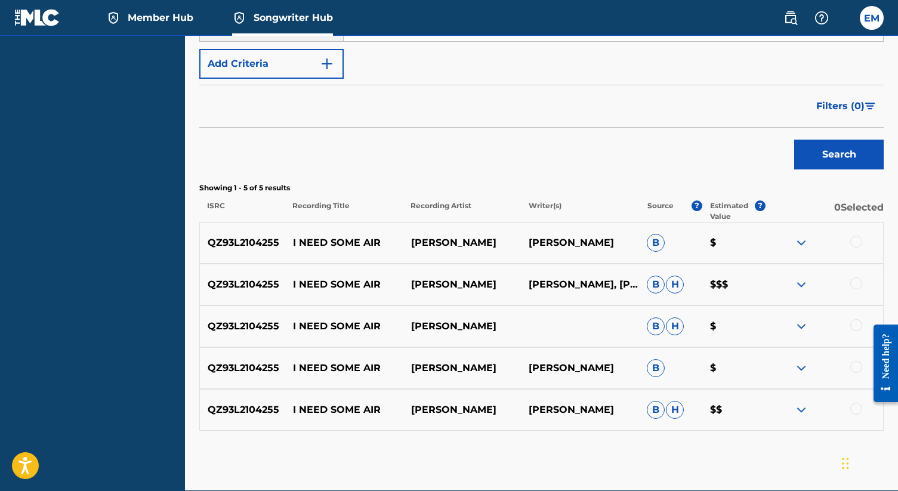
scroll to position [254, 0]
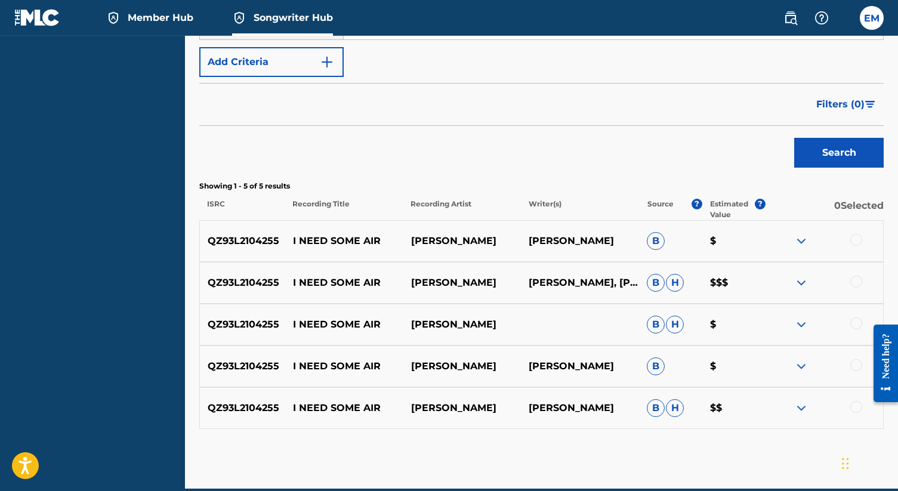
click at [860, 238] on div at bounding box center [856, 240] width 12 height 12
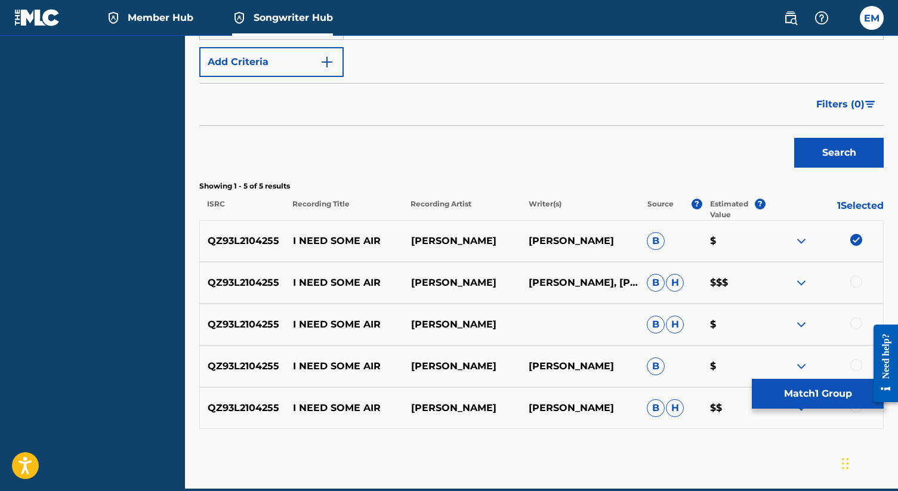
click at [858, 282] on div at bounding box center [856, 282] width 12 height 12
click at [855, 327] on div at bounding box center [856, 323] width 12 height 12
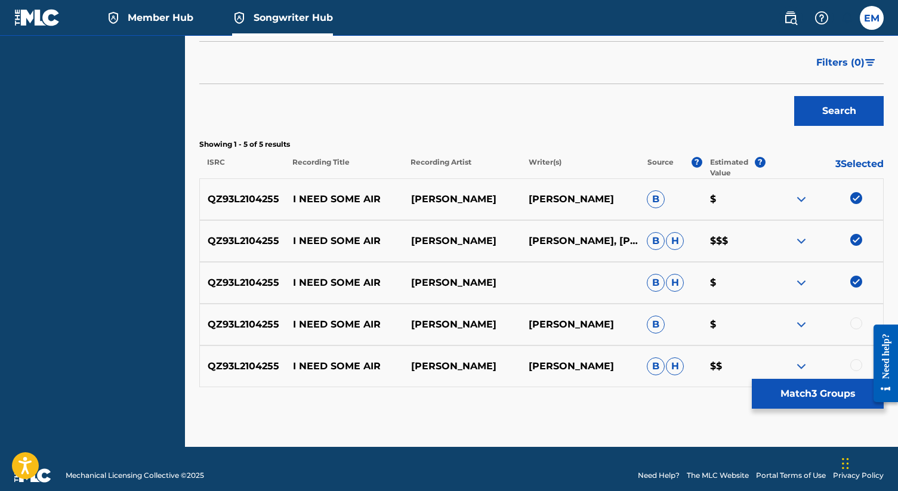
scroll to position [308, 0]
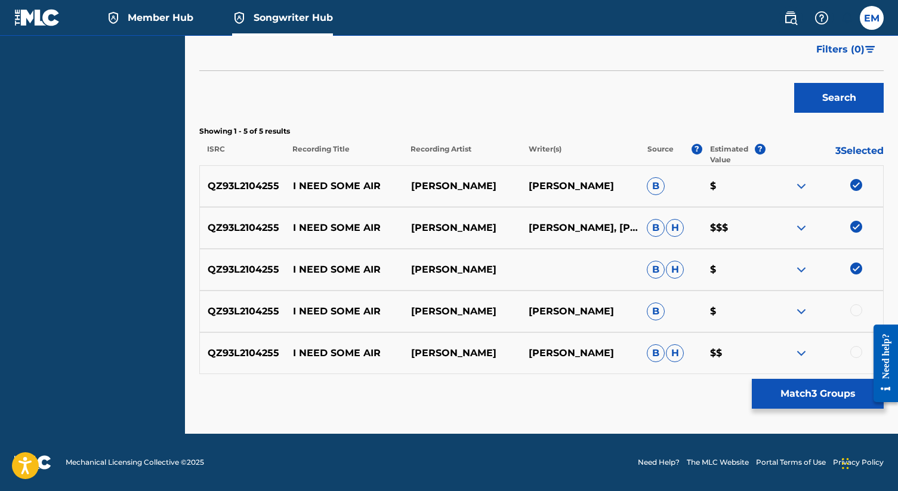
click at [853, 317] on div at bounding box center [824, 311] width 118 height 14
click at [855, 304] on div at bounding box center [856, 310] width 12 height 12
click at [855, 350] on div at bounding box center [856, 352] width 12 height 12
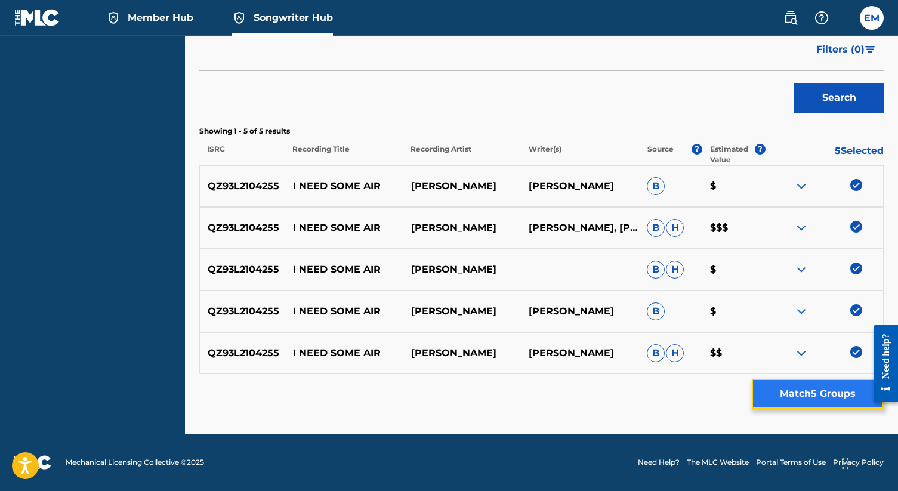
click at [826, 400] on button "Match 5 Groups" at bounding box center [818, 394] width 132 height 30
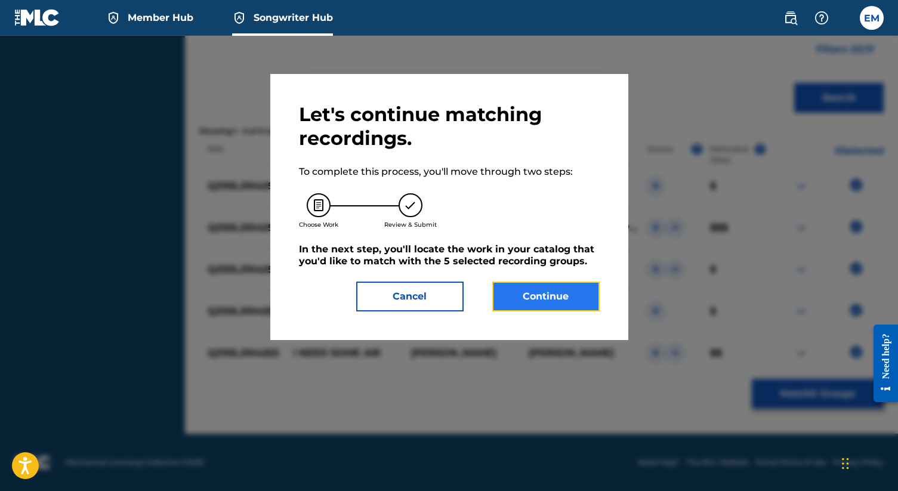
click at [539, 294] on button "Continue" at bounding box center [545, 297] width 107 height 30
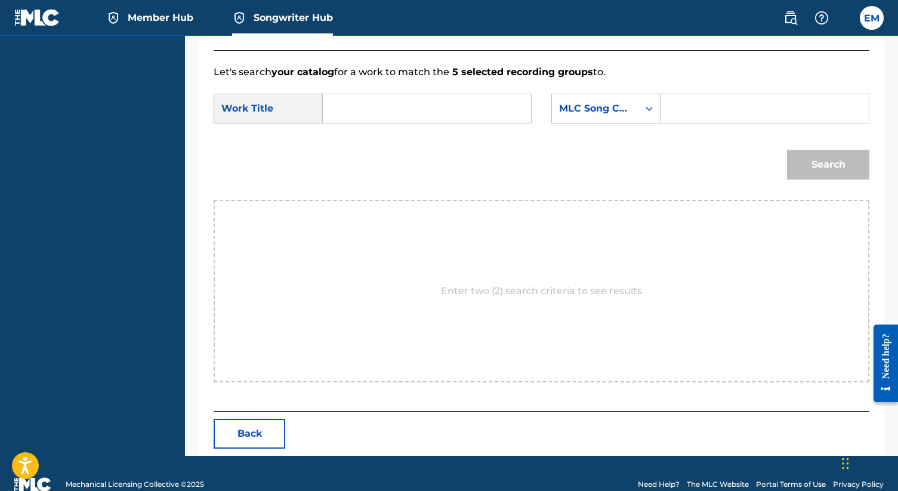
scroll to position [0, 0]
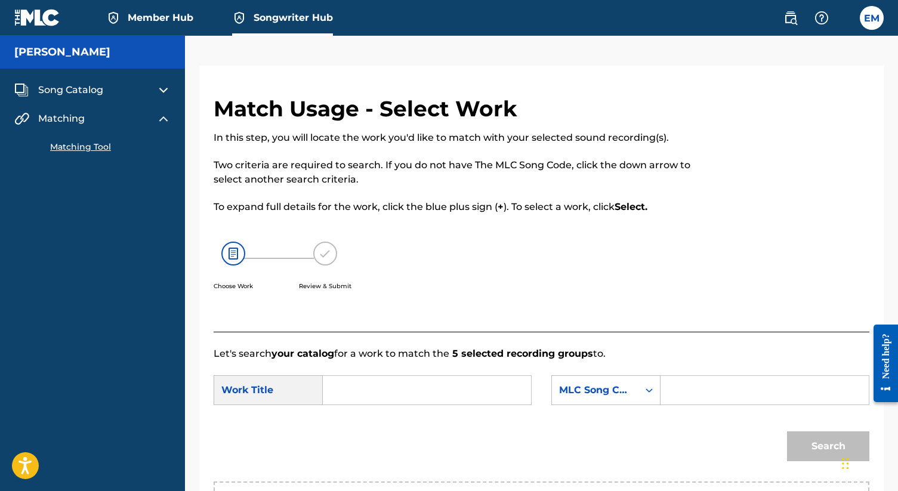
click at [68, 89] on span "Song Catalog" at bounding box center [70, 90] width 65 height 14
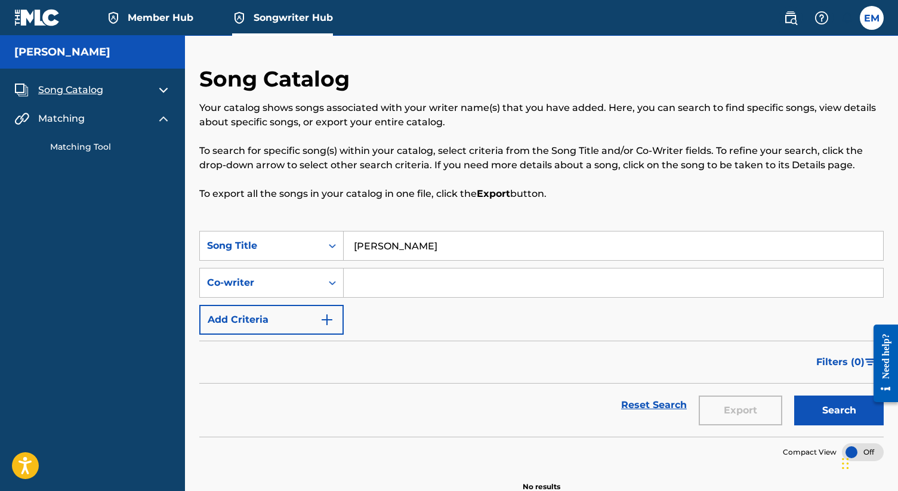
click at [166, 14] on span "Member Hub" at bounding box center [161, 18] width 66 height 14
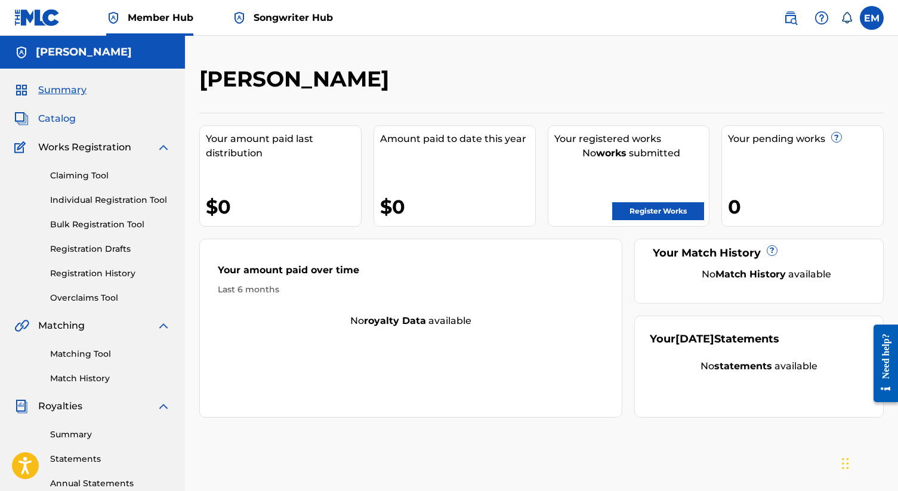
click at [57, 118] on span "Catalog" at bounding box center [57, 119] width 38 height 14
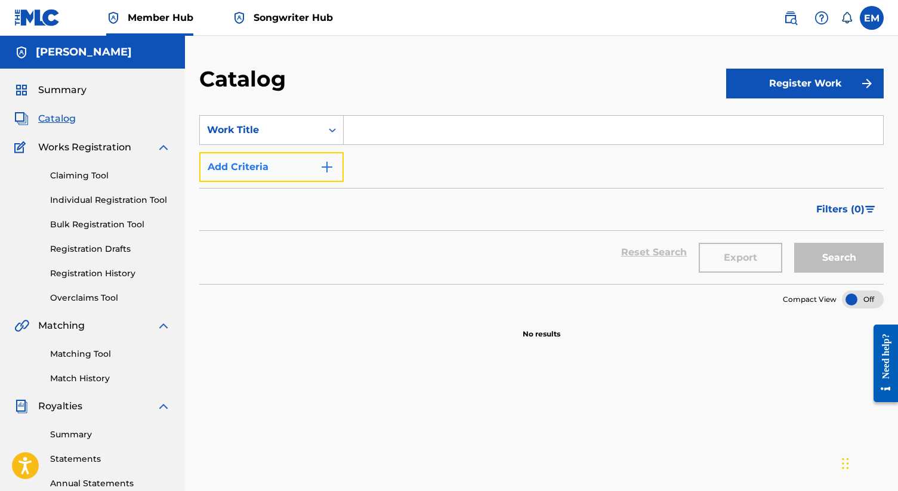
click at [331, 165] on img "Search Form" at bounding box center [327, 167] width 14 height 14
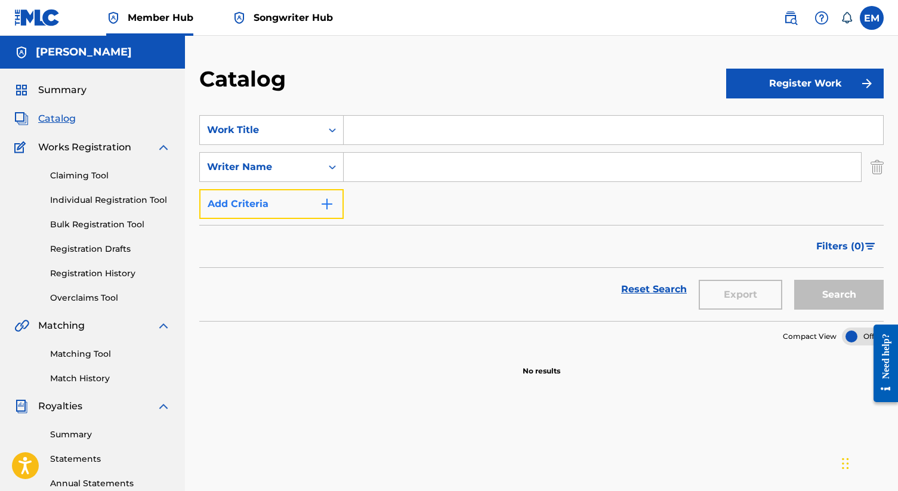
click at [328, 199] on img "Search Form" at bounding box center [327, 204] width 14 height 14
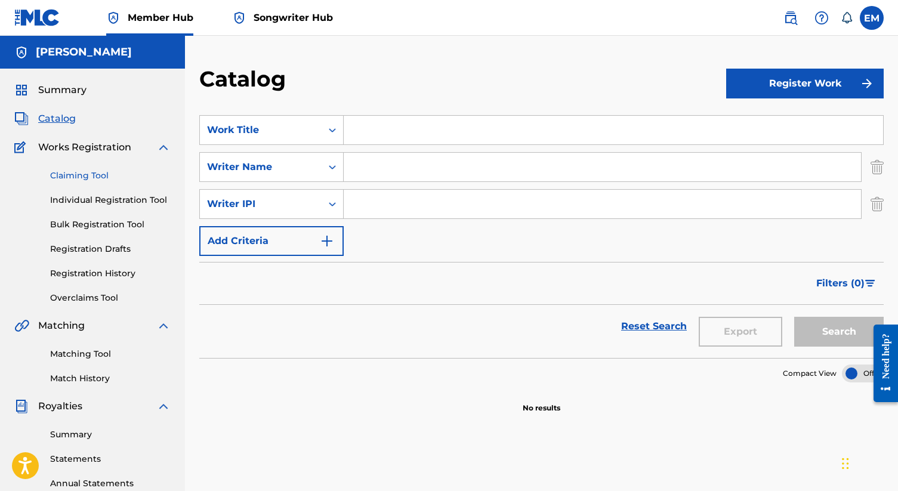
click at [85, 170] on link "Claiming Tool" at bounding box center [110, 175] width 120 height 13
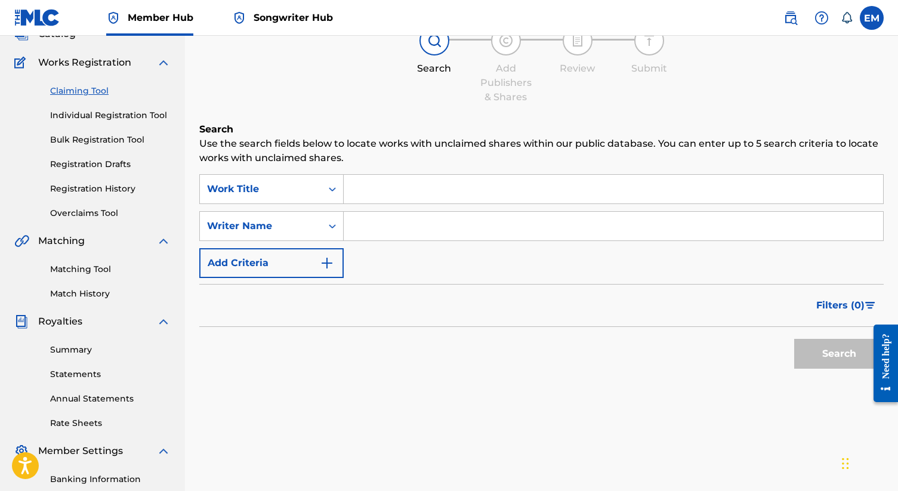
scroll to position [90, 0]
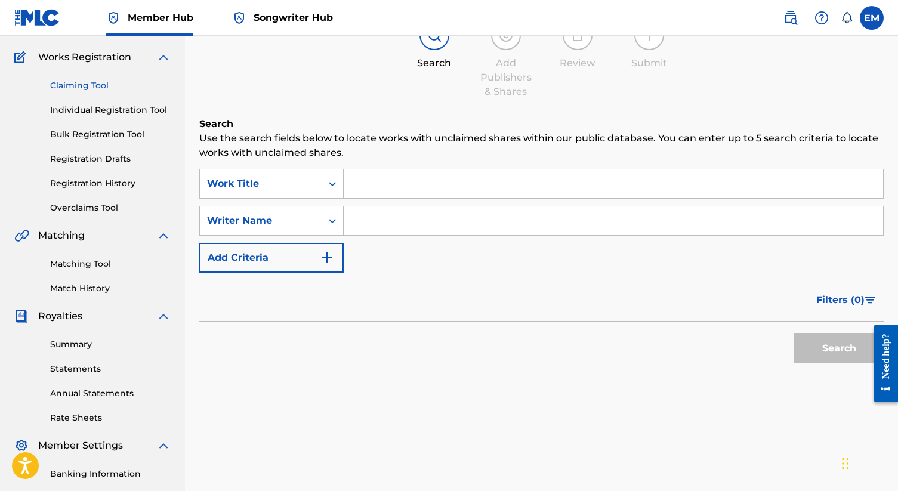
click at [398, 191] on input "Search Form" at bounding box center [613, 183] width 539 height 29
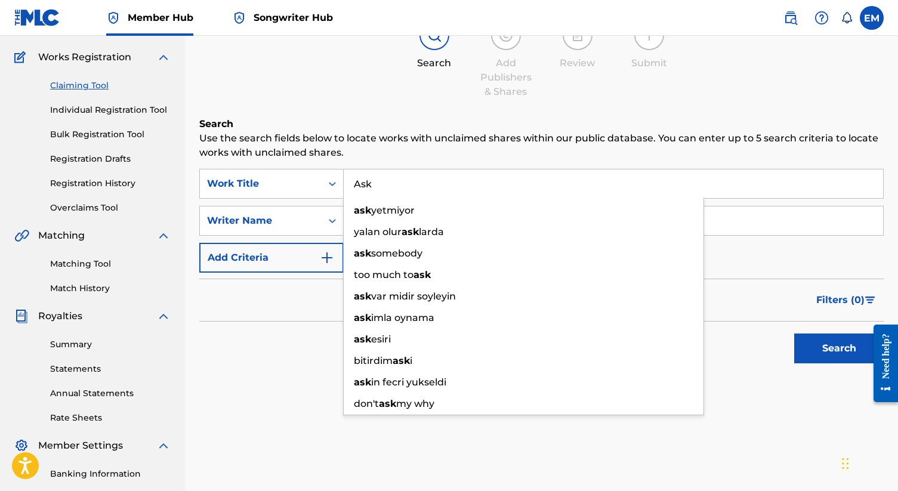
type input "Ask"
click at [400, 131] on p "Use the search fields below to locate works with unclaimed shares within our pu…" at bounding box center [541, 145] width 684 height 29
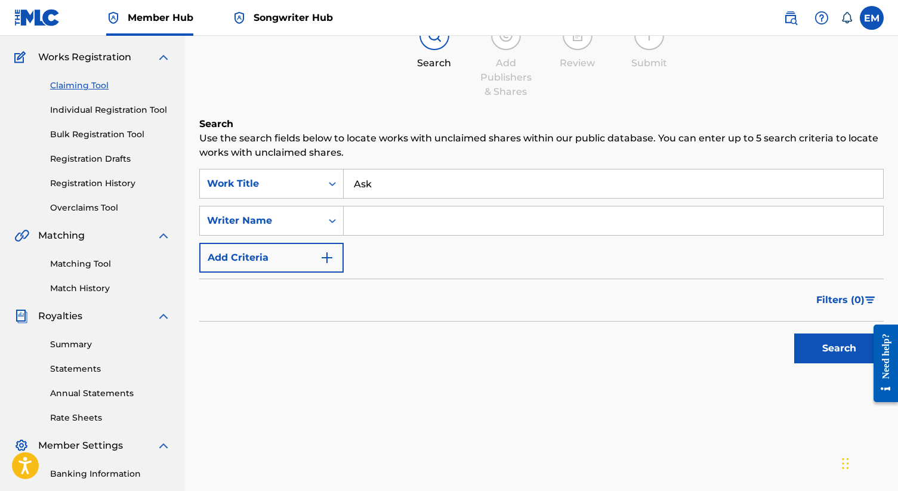
click at [392, 219] on input "Search Form" at bounding box center [613, 220] width 539 height 29
type input "[PERSON_NAME]"
click at [794, 333] on button "Search" at bounding box center [838, 348] width 89 height 30
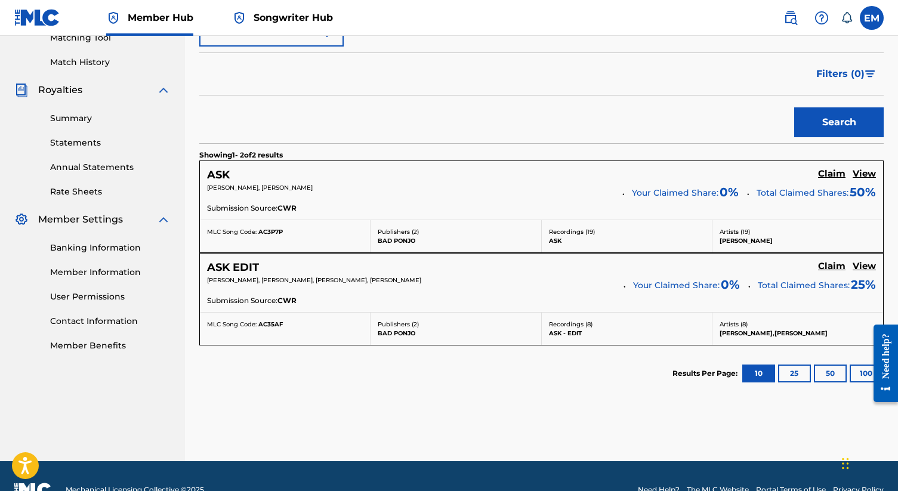
scroll to position [329, 0]
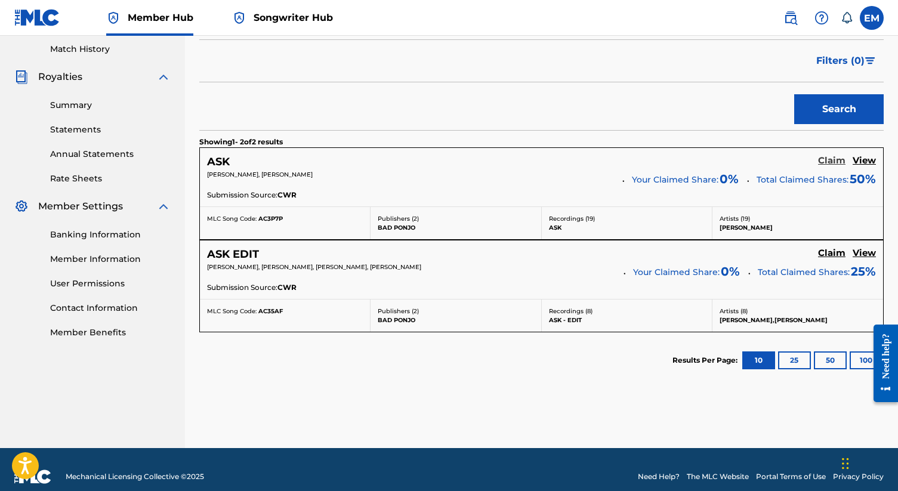
click at [830, 163] on h5 "Claim" at bounding box center [831, 160] width 27 height 11
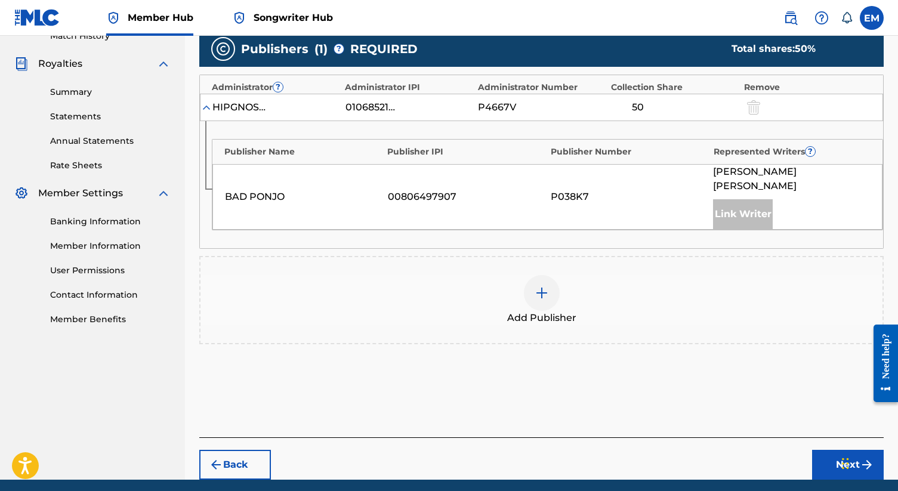
scroll to position [358, 0]
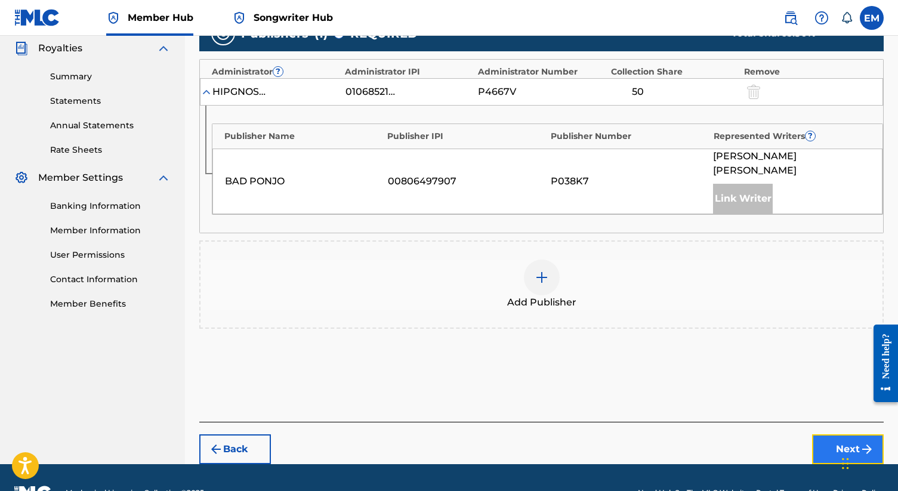
click at [838, 434] on button "Next" at bounding box center [848, 449] width 72 height 30
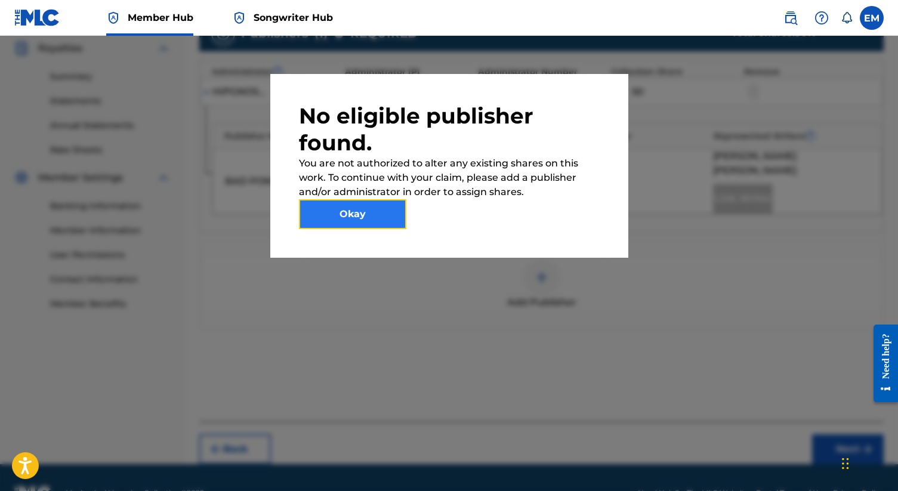
click at [370, 220] on button "Okay" at bounding box center [352, 214] width 107 height 30
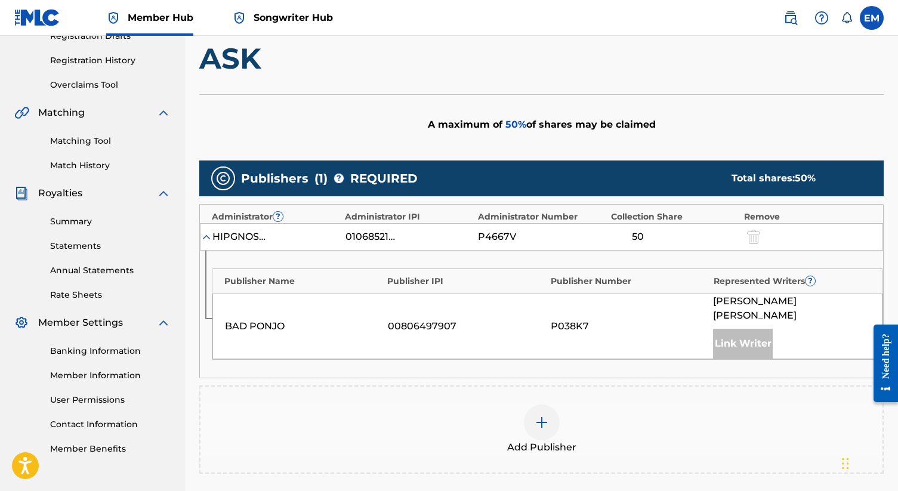
scroll to position [119, 0]
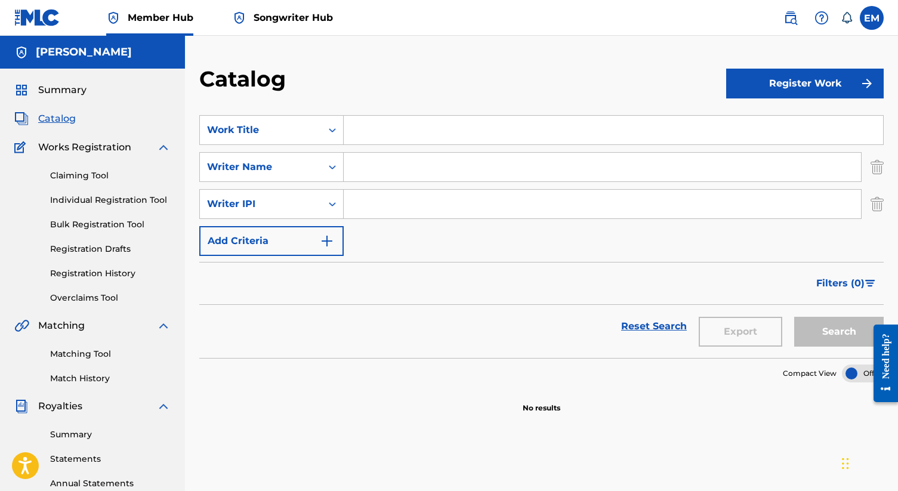
click at [444, 129] on input "Search Form" at bounding box center [613, 130] width 539 height 29
type input "I Need Some Air"
click at [472, 175] on input "Search Form" at bounding box center [602, 167] width 517 height 29
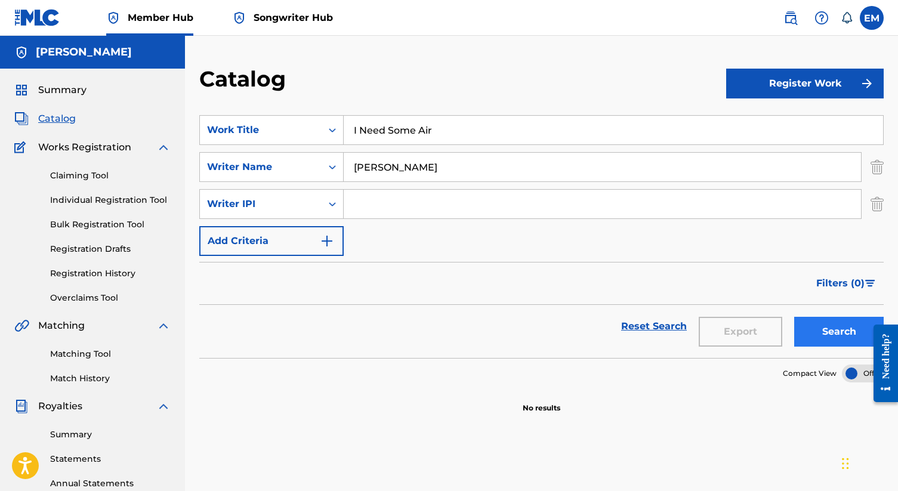
type input "[PERSON_NAME]"
click at [834, 329] on button "Search" at bounding box center [838, 332] width 89 height 30
click at [89, 179] on link "Claiming Tool" at bounding box center [110, 175] width 120 height 13
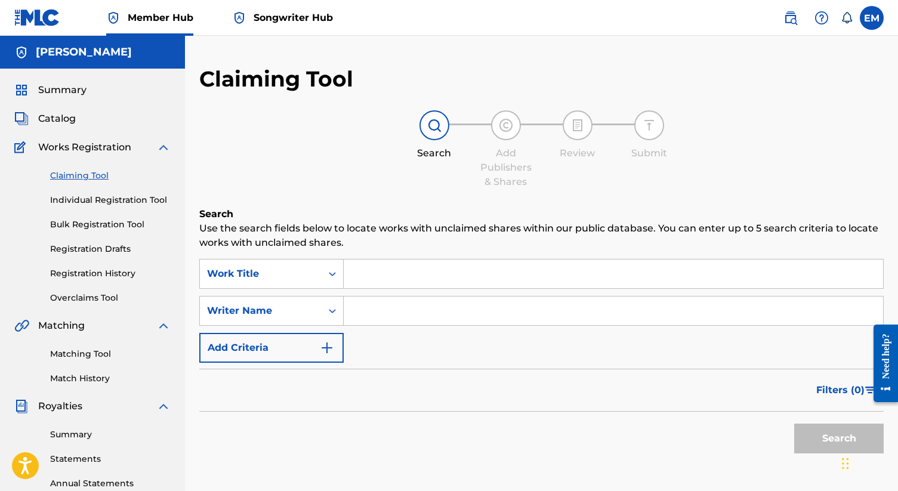
click at [419, 280] on input "Search Form" at bounding box center [613, 273] width 539 height 29
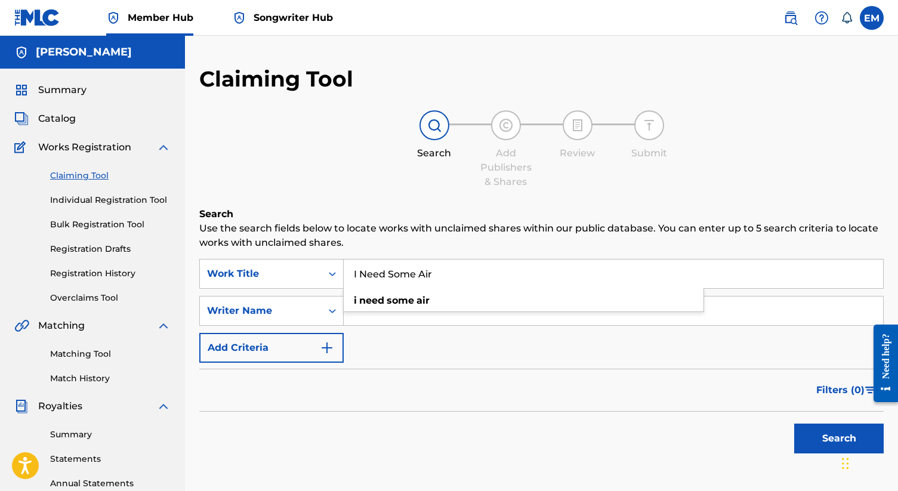
type input "I Need Some Air"
click at [447, 190] on div "Claiming Tool Search Add Publishers & Shares Review Submit Search Use the searc…" at bounding box center [541, 292] width 684 height 453
click at [409, 308] on input "Search Form" at bounding box center [613, 310] width 539 height 29
type input "[PERSON_NAME]"
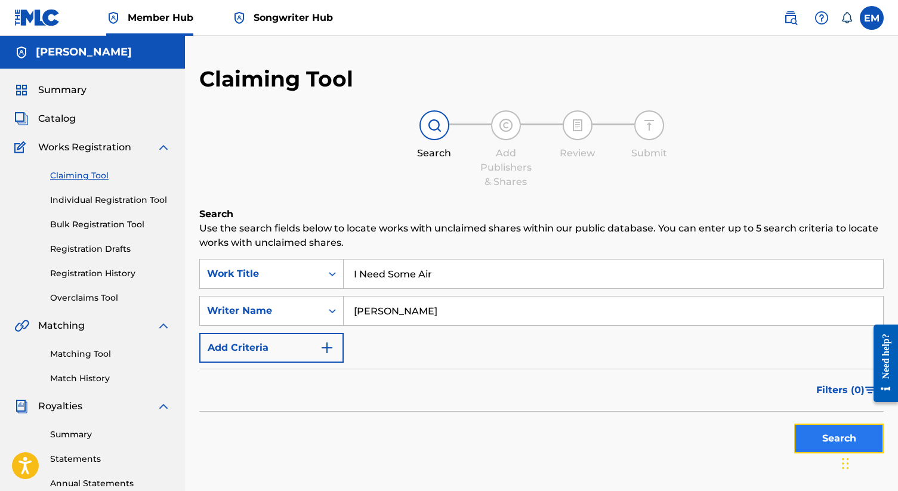
click at [824, 435] on button "Search" at bounding box center [838, 438] width 89 height 30
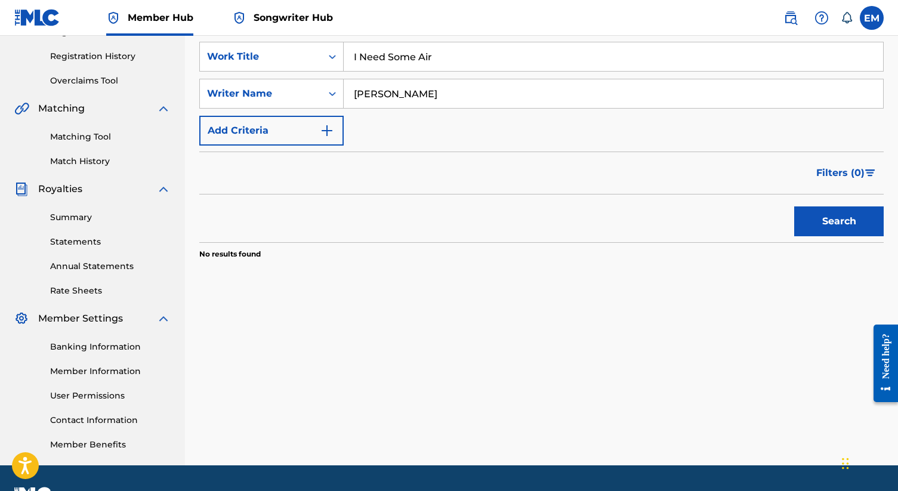
scroll to position [216, 0]
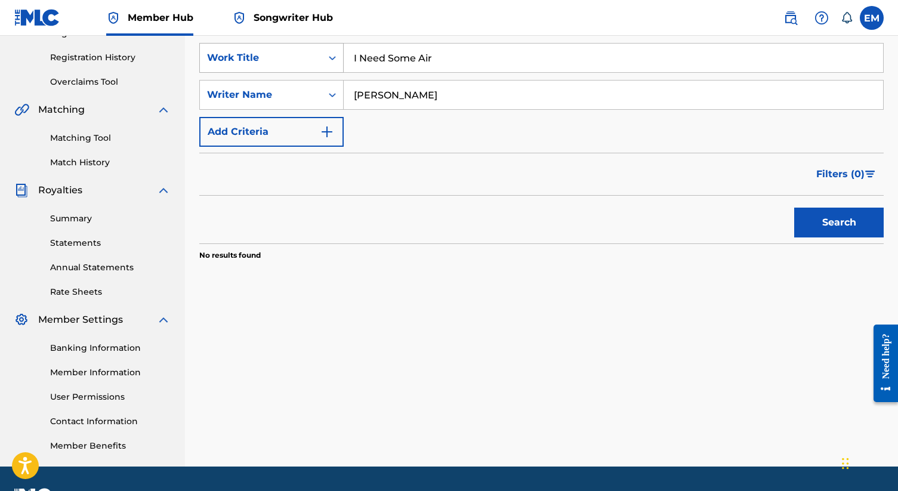
drag, startPoint x: 455, startPoint y: 56, endPoint x: 327, endPoint y: 56, distance: 127.0
click at [327, 56] on div "SearchWithCriteriad1f93ec8-a40a-494e-8a40-acf782a8a236 Work Title I Need Some A…" at bounding box center [541, 58] width 684 height 30
type input "Red Volkswagen"
click at [830, 216] on button "Search" at bounding box center [838, 223] width 89 height 30
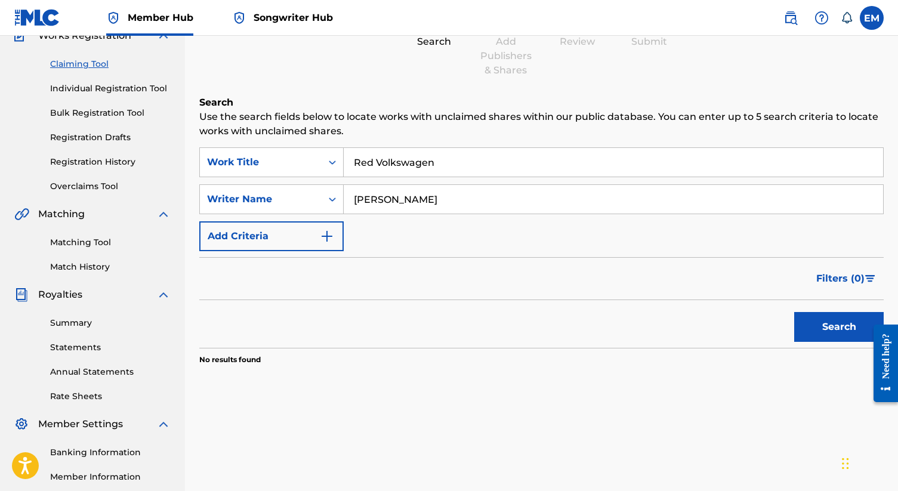
scroll to position [112, 0]
click at [89, 240] on link "Matching Tool" at bounding box center [110, 242] width 120 height 13
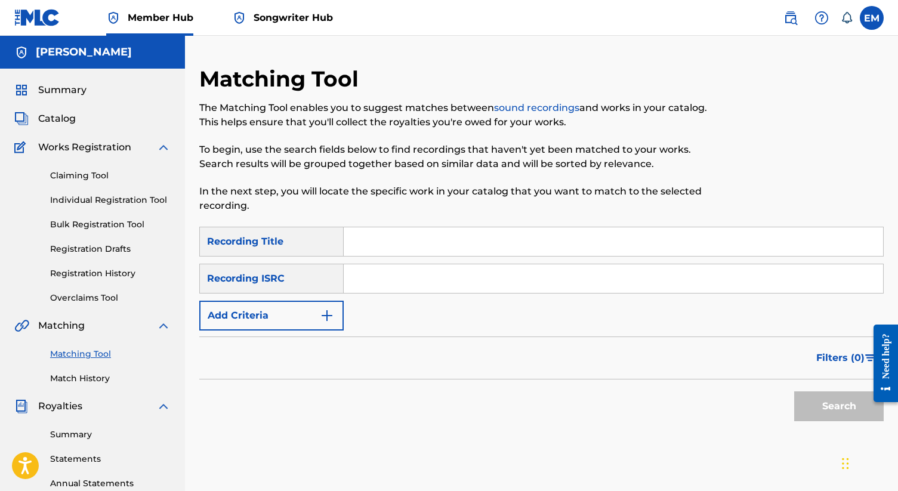
click at [434, 243] on input "Search Form" at bounding box center [613, 241] width 539 height 29
type input "I Need Some Air"
click at [474, 279] on input "Search Form" at bounding box center [613, 278] width 539 height 29
paste input "QZ93L2104255"
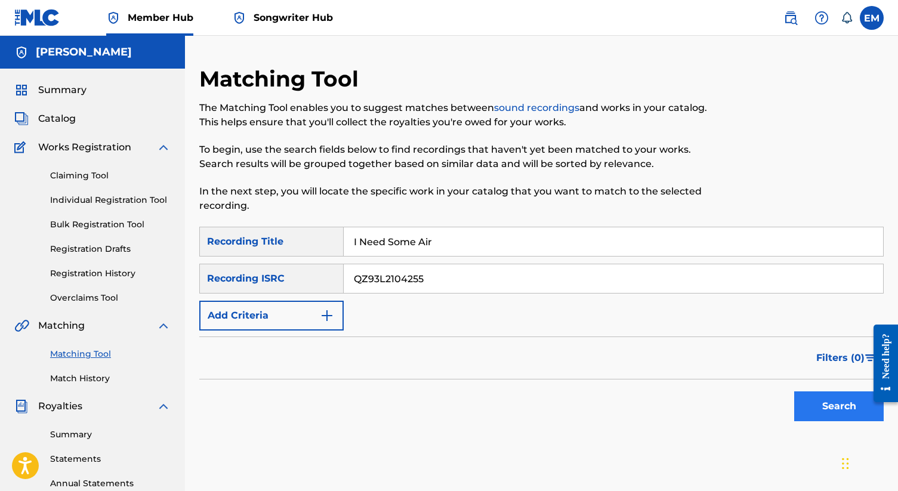
type input "QZ93L2104255"
click at [845, 406] on button "Search" at bounding box center [838, 406] width 89 height 30
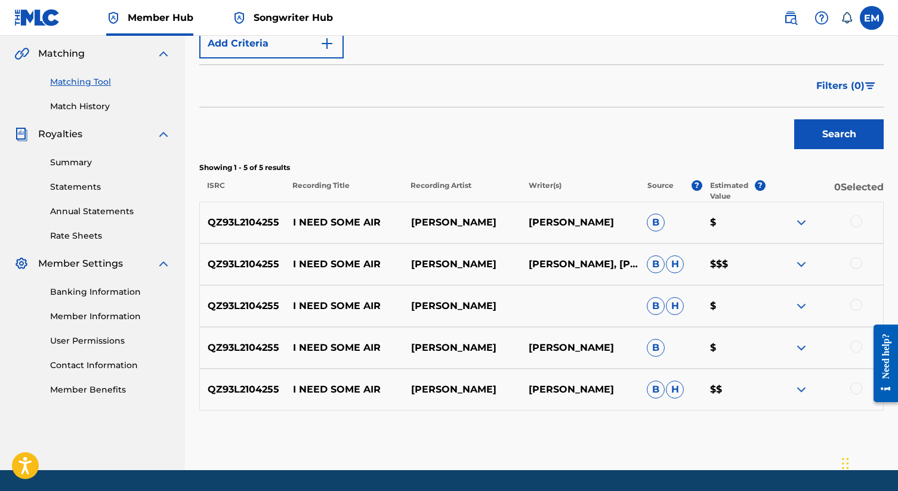
scroll to position [285, 0]
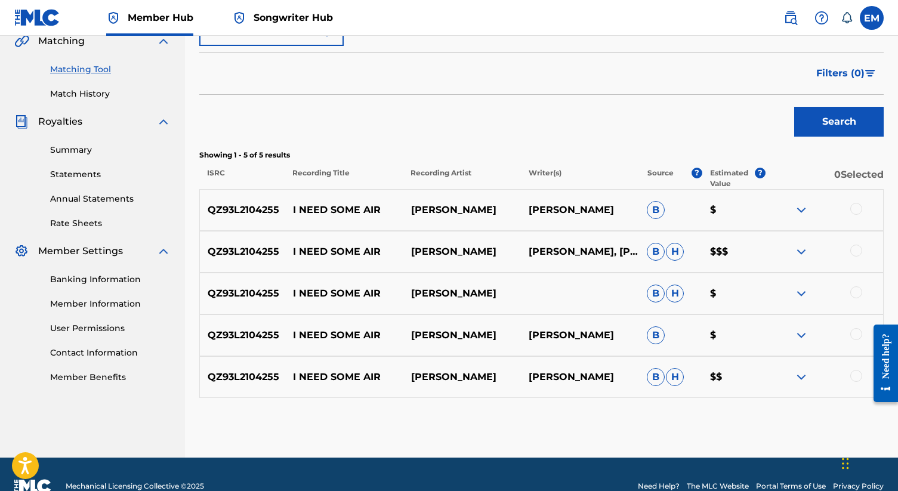
click at [857, 204] on div at bounding box center [856, 209] width 12 height 12
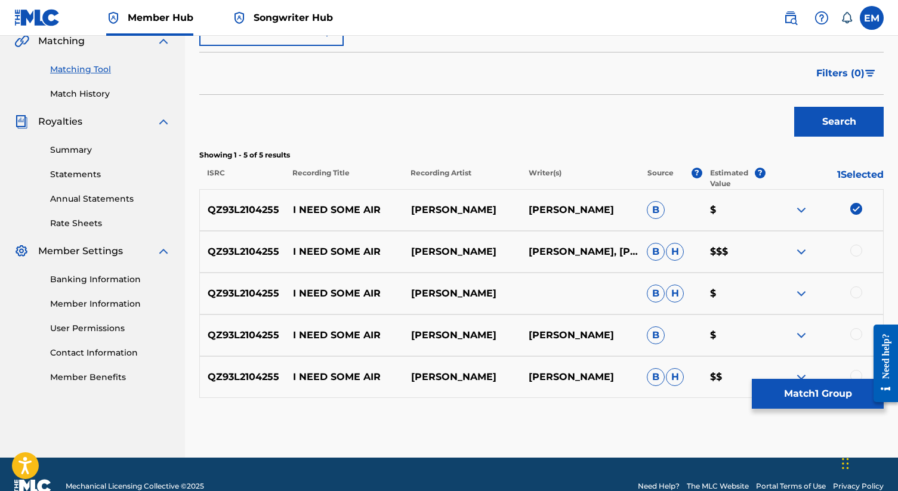
click at [858, 250] on div at bounding box center [856, 251] width 12 height 12
click at [858, 298] on div at bounding box center [824, 293] width 118 height 14
click at [857, 292] on div at bounding box center [856, 292] width 12 height 12
click at [856, 332] on div at bounding box center [856, 334] width 12 height 12
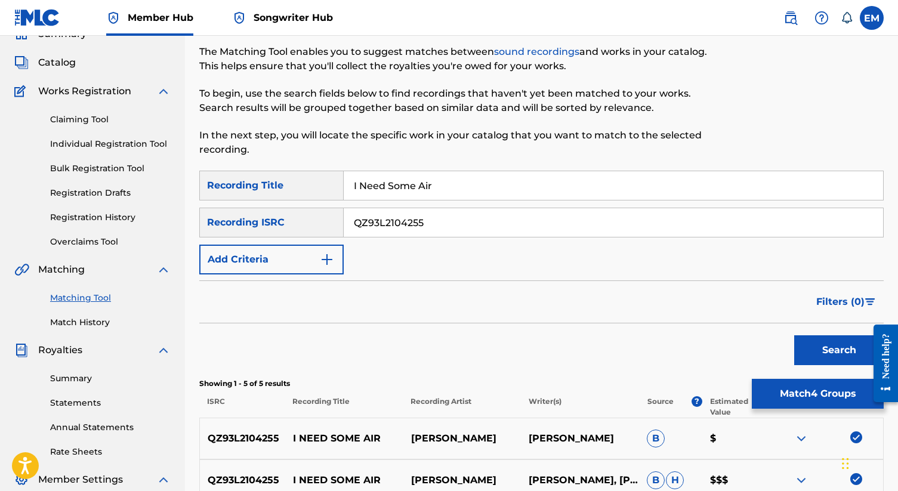
scroll to position [0, 0]
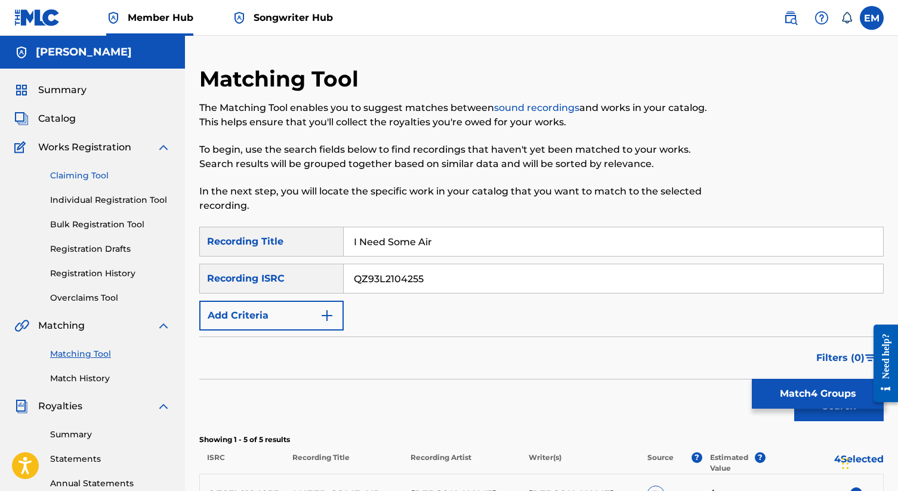
click at [89, 175] on link "Claiming Tool" at bounding box center [110, 175] width 120 height 13
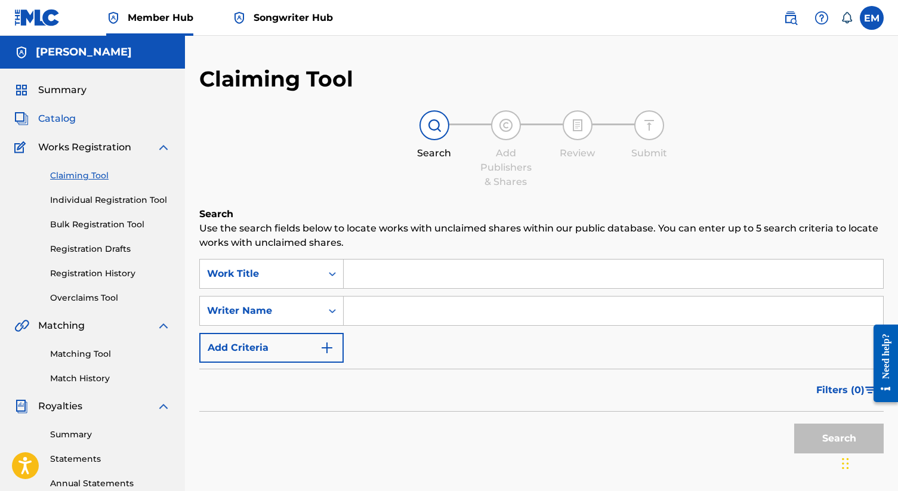
click at [62, 113] on span "Catalog" at bounding box center [57, 119] width 38 height 14
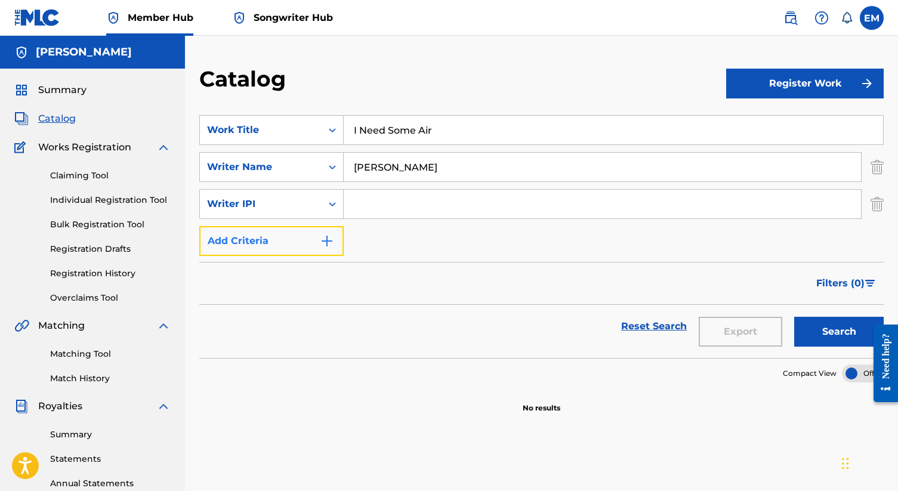
click at [313, 241] on button "Add Criteria" at bounding box center [271, 241] width 144 height 30
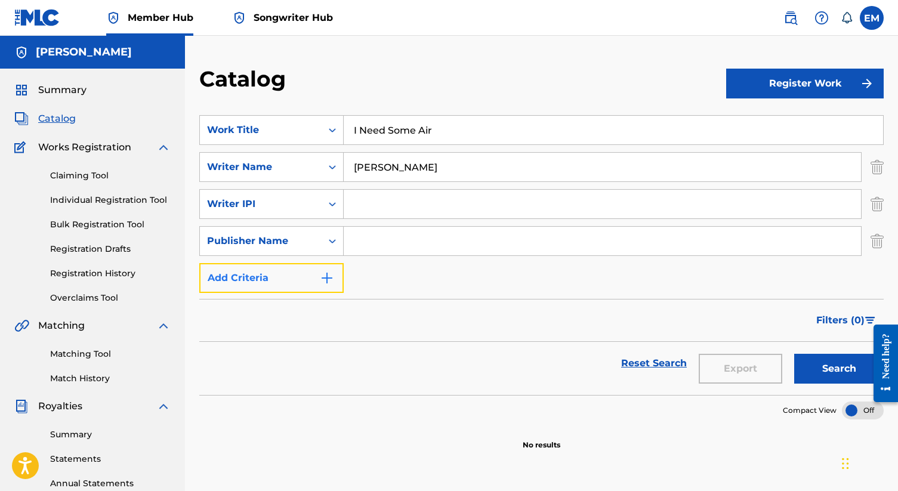
click at [310, 271] on button "Add Criteria" at bounding box center [271, 278] width 144 height 30
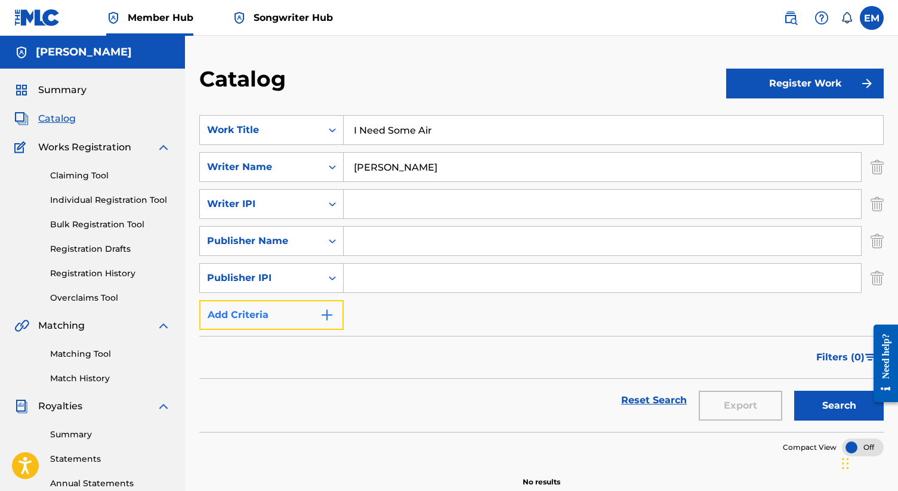
click at [301, 312] on button "Add Criteria" at bounding box center [271, 315] width 144 height 30
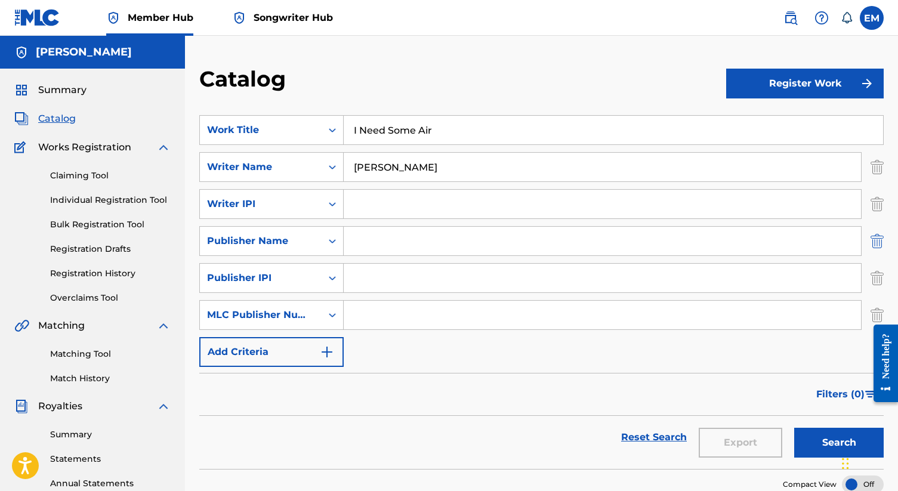
click at [877, 242] on img "Search Form" at bounding box center [876, 241] width 13 height 30
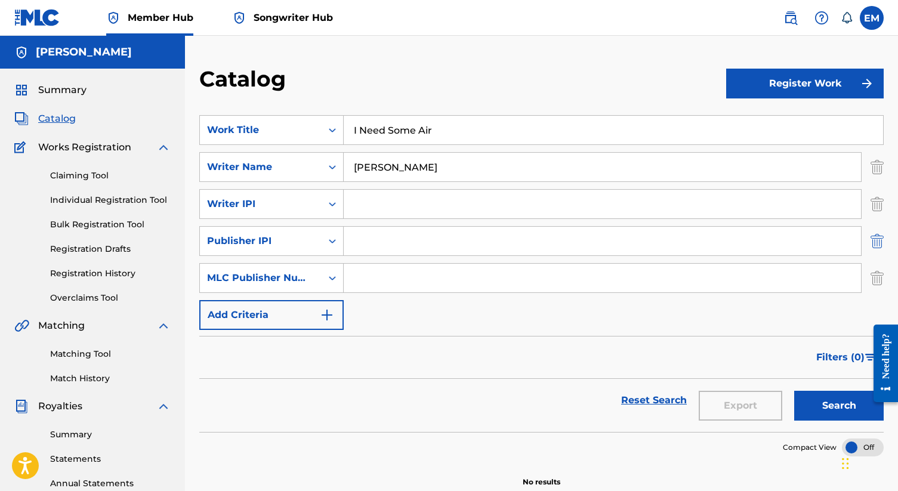
click at [877, 246] on img "Search Form" at bounding box center [876, 241] width 13 height 30
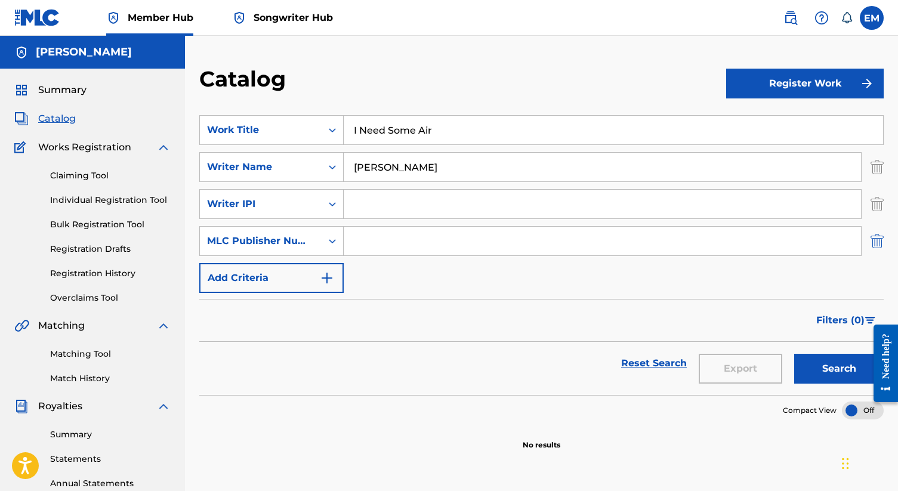
click at [875, 245] on img "Search Form" at bounding box center [876, 241] width 13 height 30
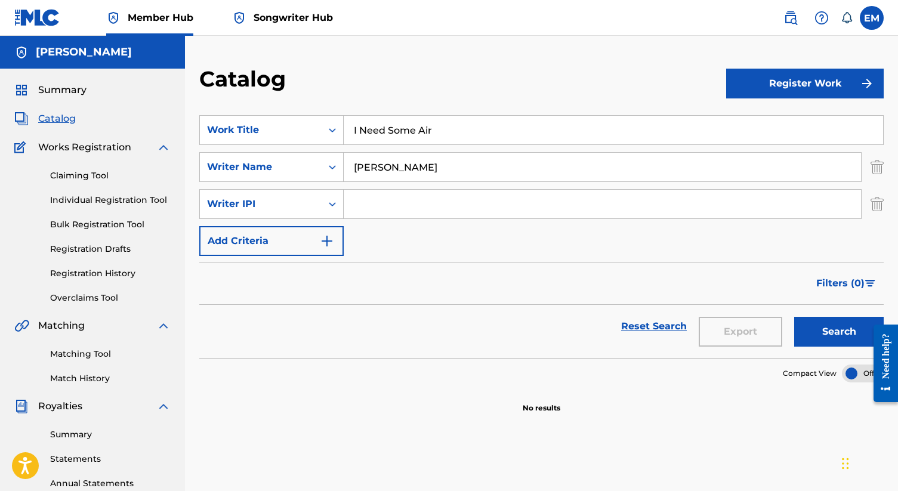
click at [405, 202] on input "Search Form" at bounding box center [602, 204] width 517 height 29
paste input "366390539"
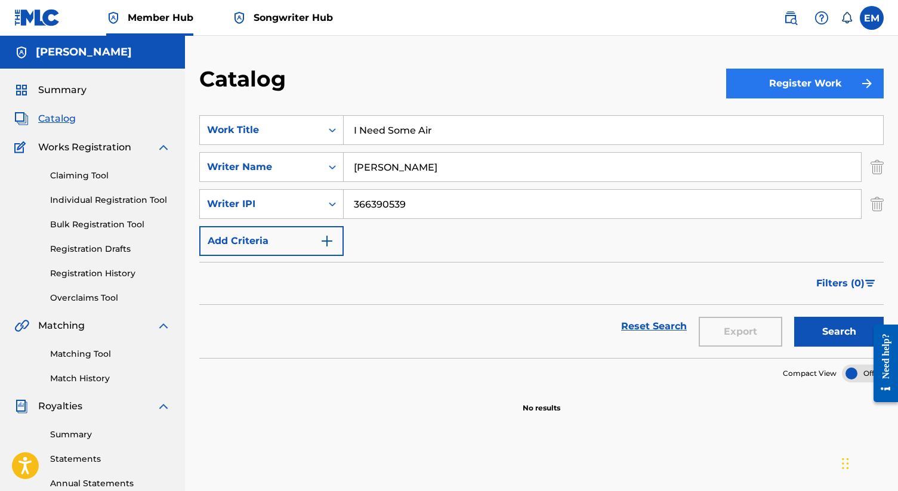
type input "366390539"
click at [783, 88] on button "Register Work" at bounding box center [804, 84] width 157 height 30
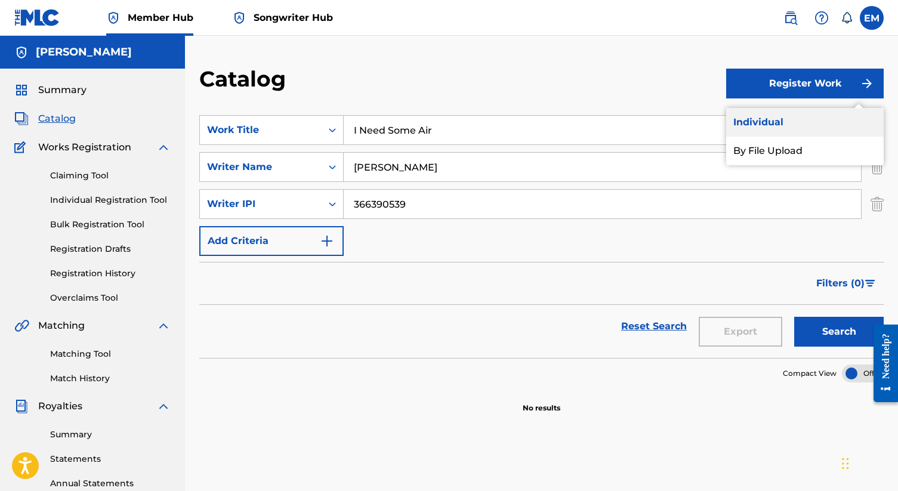
click at [763, 124] on link "Individual" at bounding box center [804, 122] width 157 height 29
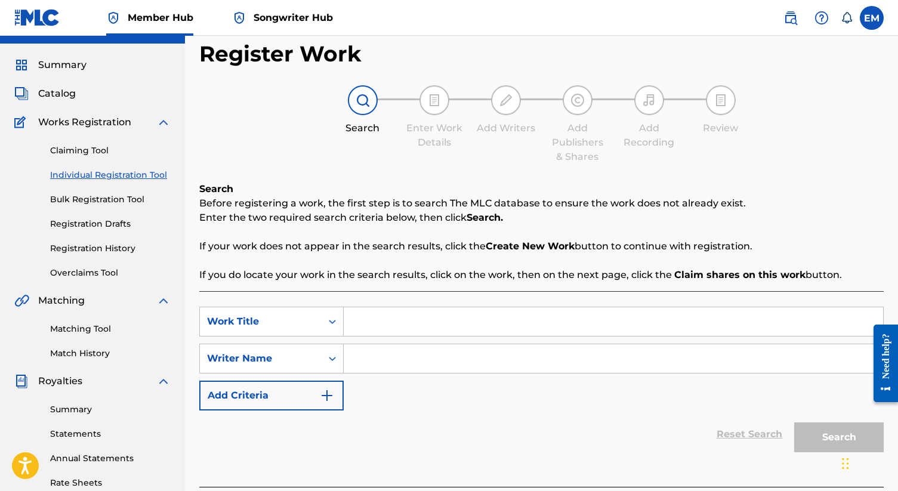
scroll to position [27, 0]
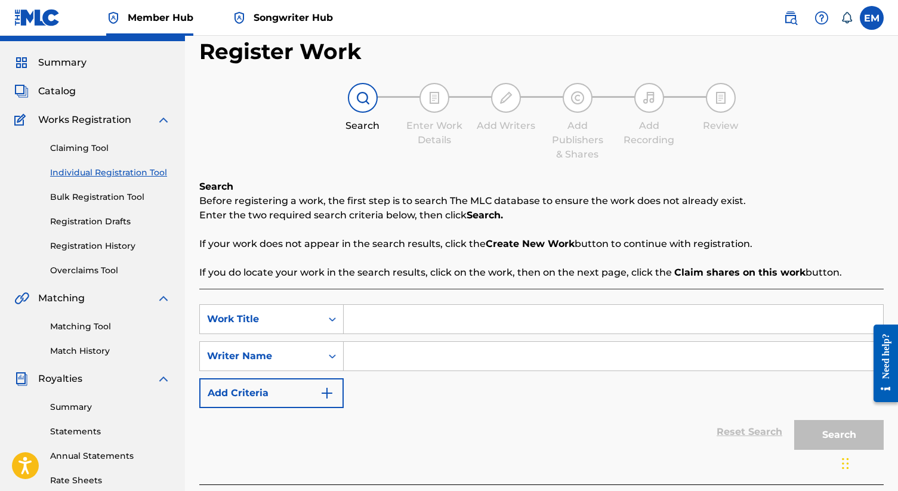
click at [413, 317] on input "Search Form" at bounding box center [613, 319] width 539 height 29
type input "I Need Some Air"
click at [420, 351] on input "Search Form" at bounding box center [613, 356] width 539 height 29
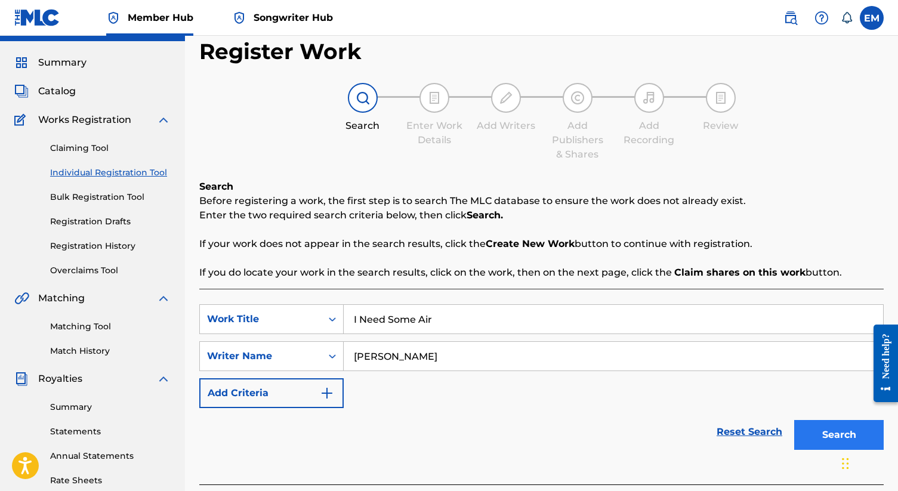
type input "[PERSON_NAME]"
click at [806, 436] on button "Search" at bounding box center [838, 435] width 89 height 30
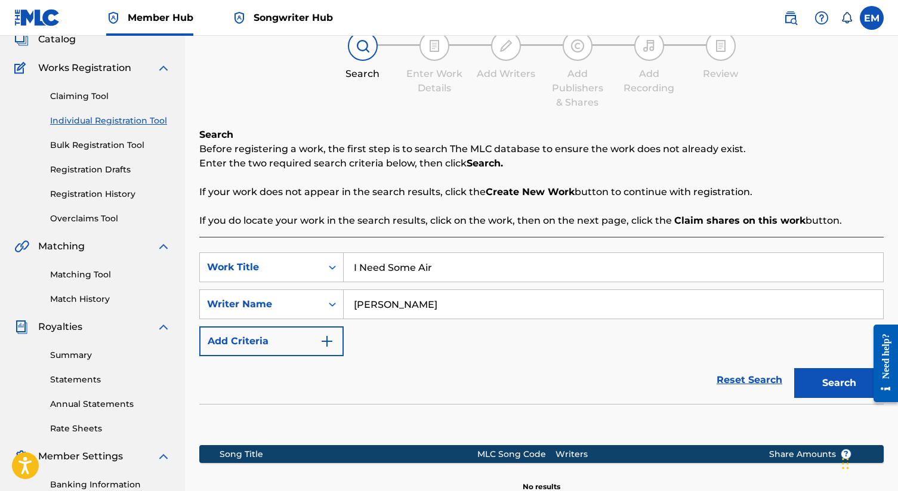
scroll to position [60, 0]
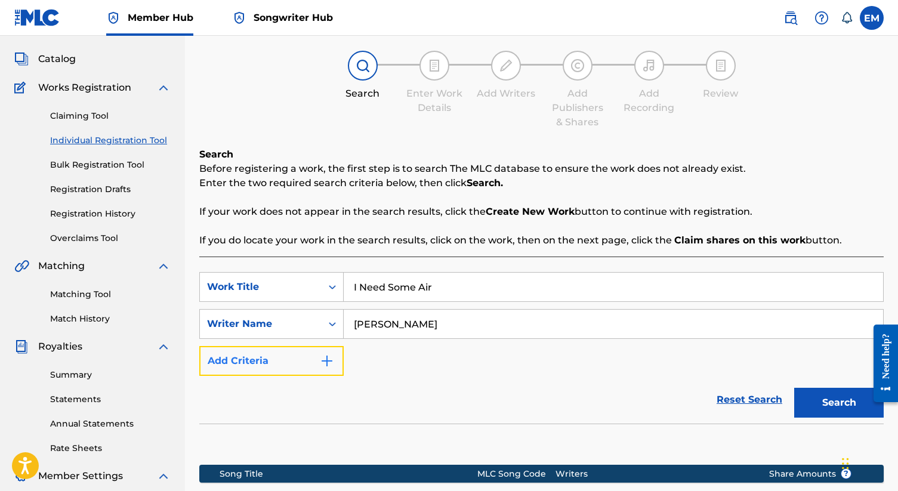
click at [333, 361] on img "Search Form" at bounding box center [327, 361] width 14 height 14
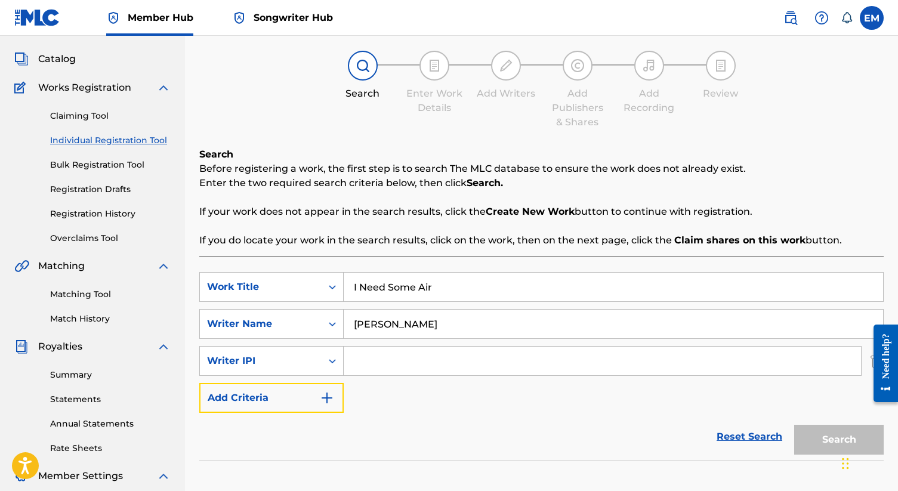
scroll to position [132, 0]
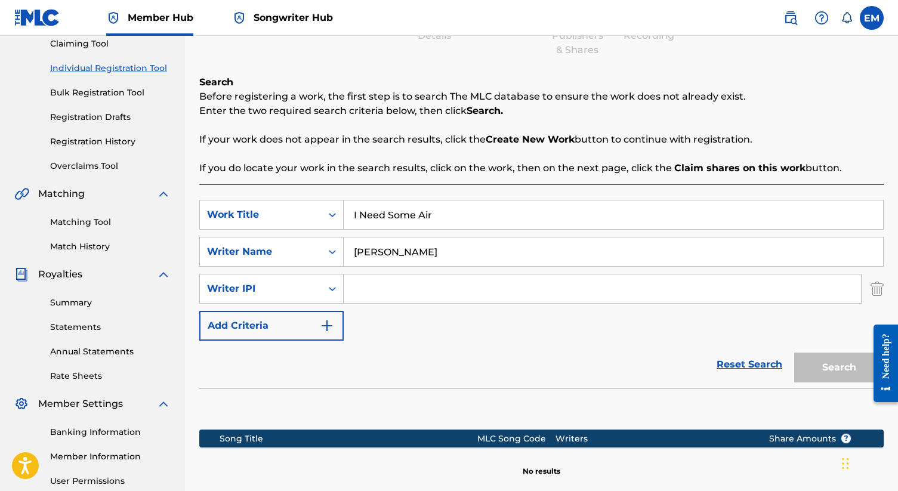
click at [407, 291] on input "Search Form" at bounding box center [602, 288] width 517 height 29
paste input "366390539"
type input "366390539"
click at [832, 370] on button "Search" at bounding box center [838, 368] width 89 height 30
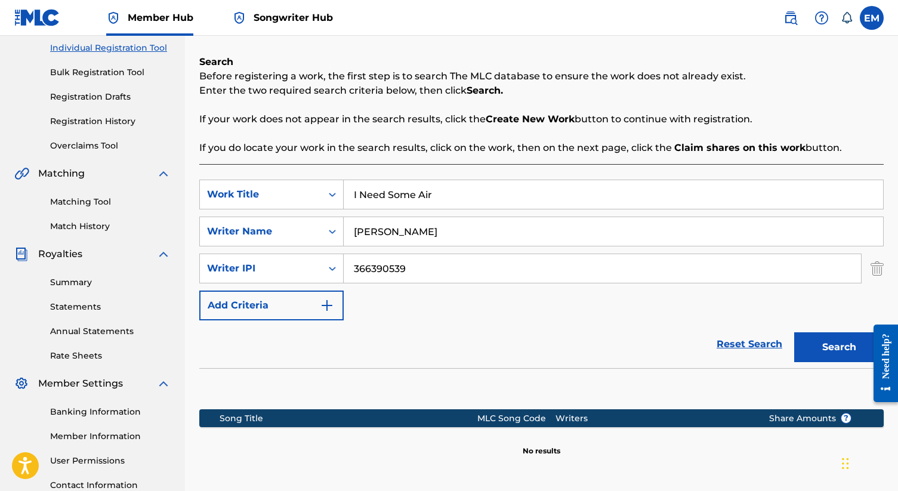
scroll to position [137, 0]
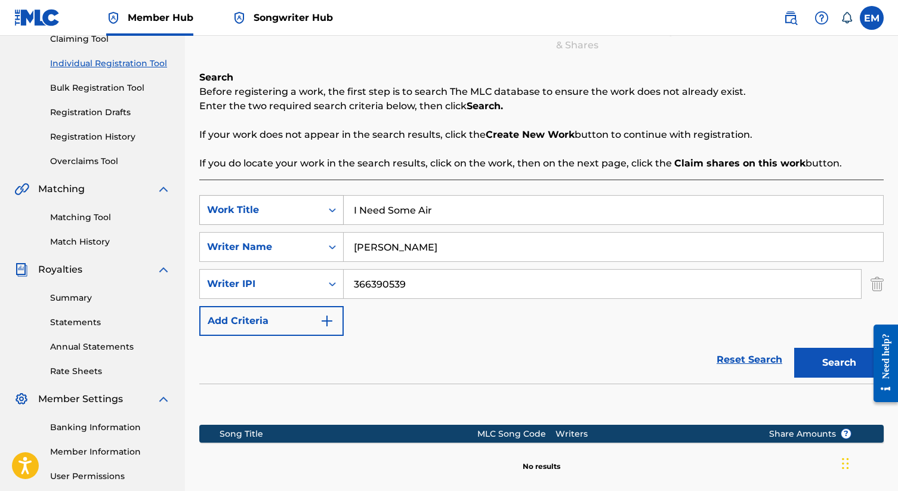
drag, startPoint x: 454, startPoint y: 212, endPoint x: 312, endPoint y: 214, distance: 142.0
click at [312, 213] on div "SearchWithCriteria662293fb-bae7-4c54-a96f-8d82f25e7da6 Work Title I Need Some A…" at bounding box center [541, 210] width 684 height 30
click at [816, 368] on button "Search" at bounding box center [838, 363] width 89 height 30
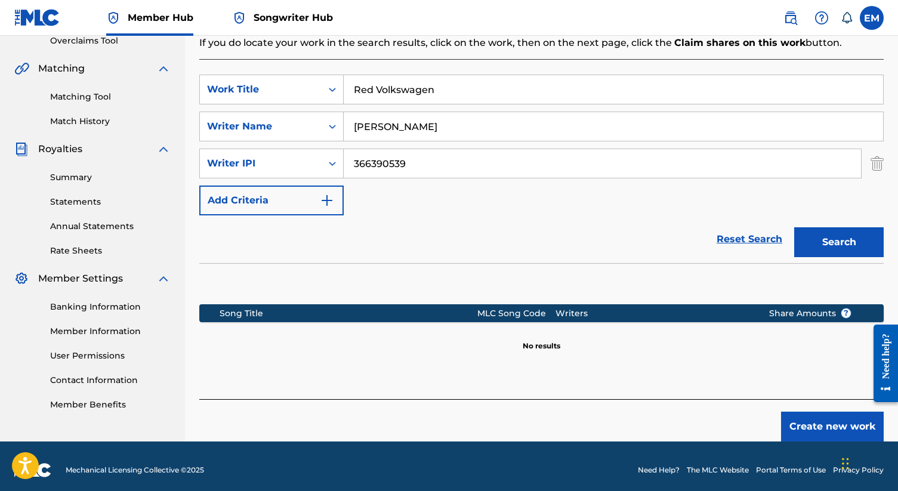
scroll to position [260, 0]
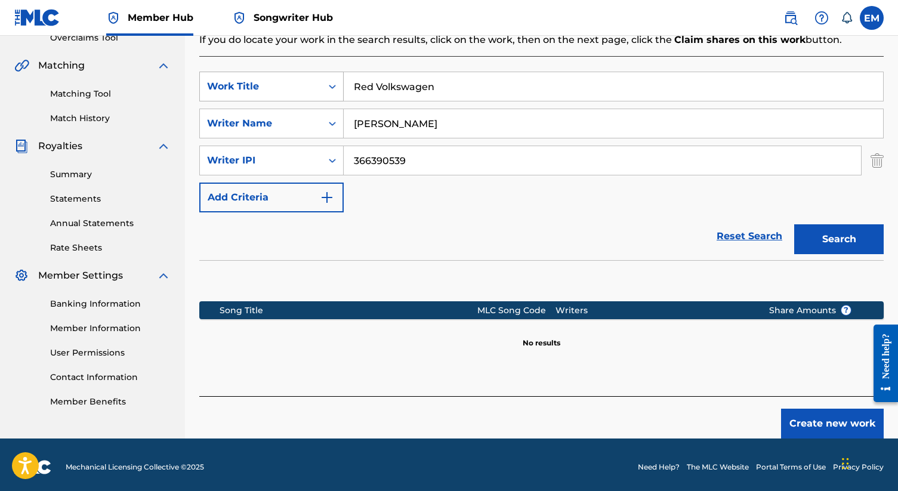
drag, startPoint x: 443, startPoint y: 88, endPoint x: 308, endPoint y: 88, distance: 135.4
click at [308, 88] on div "SearchWithCriteria662293fb-bae7-4c54-a96f-8d82f25e7da6 Work Title Red Volkswagen" at bounding box center [541, 87] width 684 height 30
type input "Green"
click at [852, 245] on button "Search" at bounding box center [838, 239] width 89 height 30
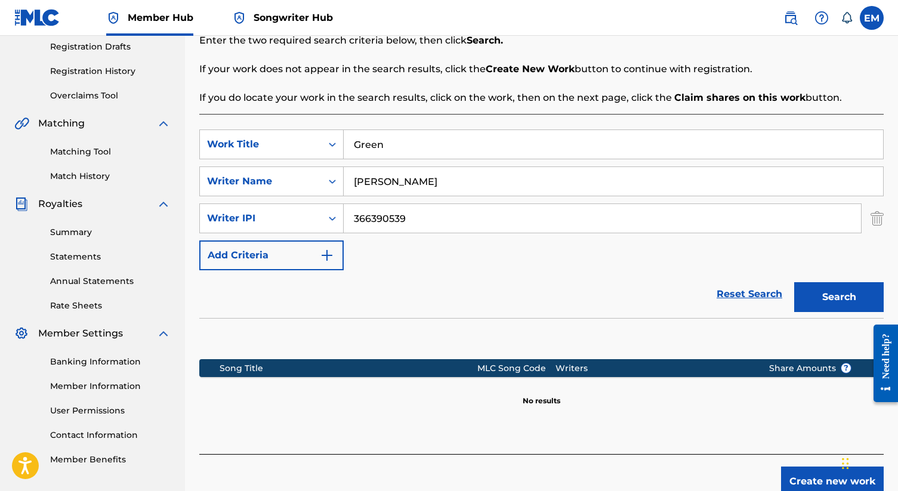
scroll to position [0, 0]
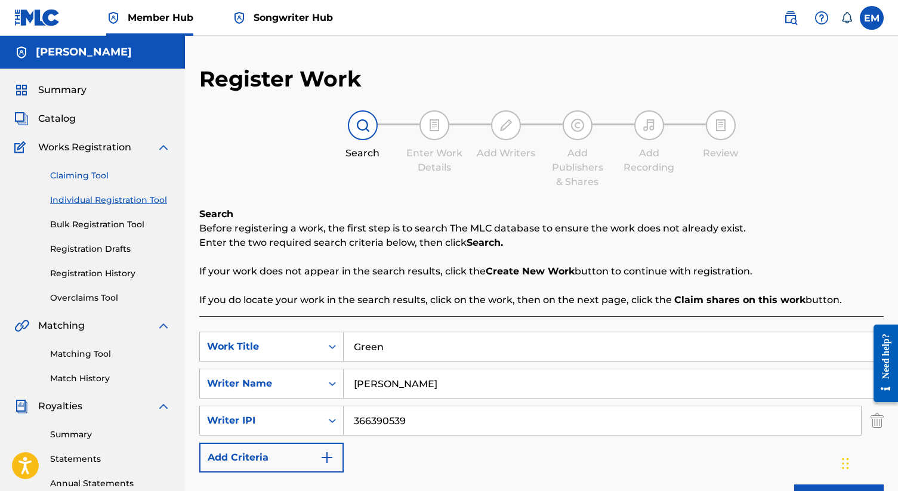
click at [80, 175] on link "Claiming Tool" at bounding box center [110, 175] width 120 height 13
